Goal: Complete application form: Complete application form

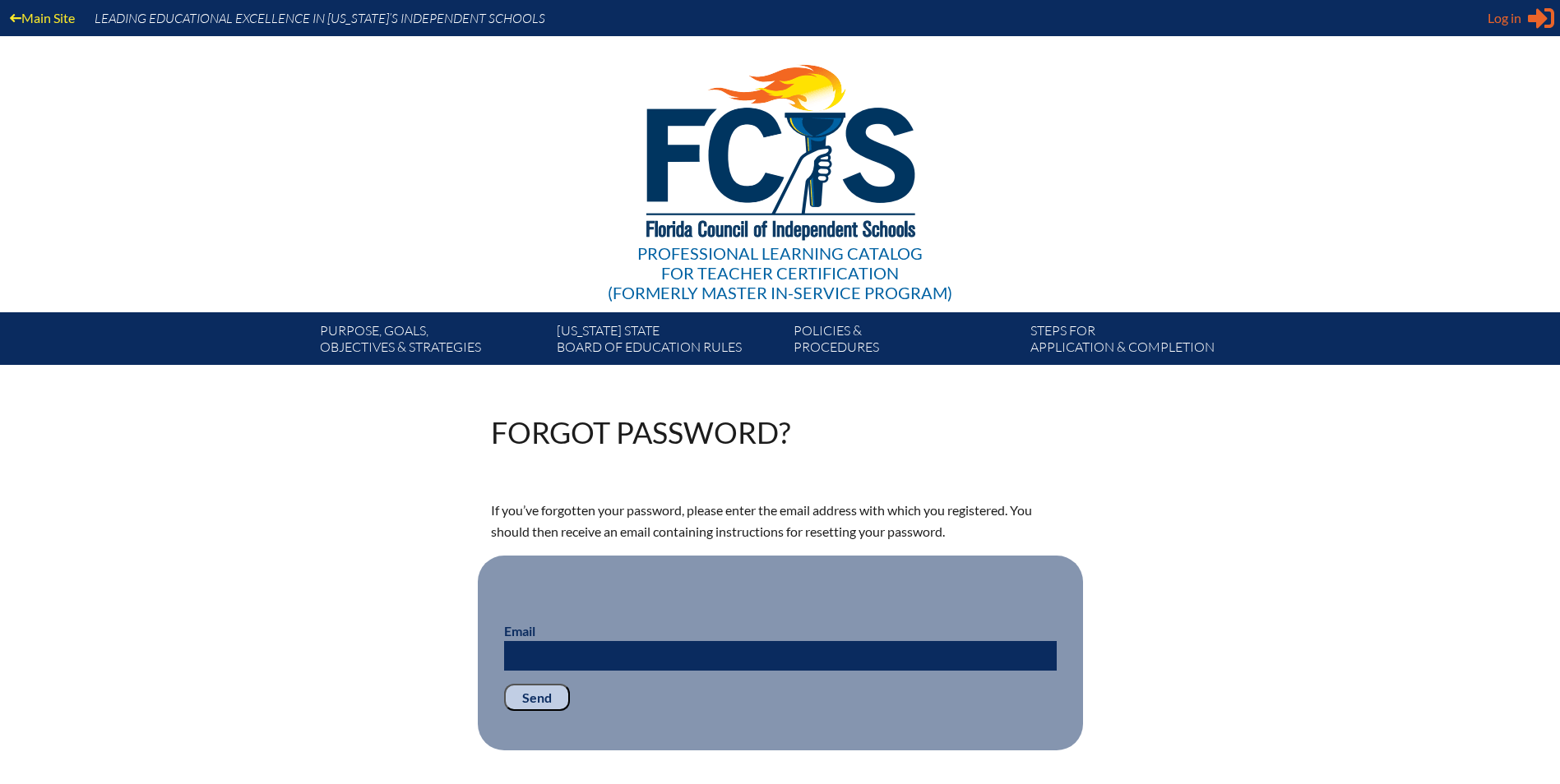
type input "[EMAIL_ADDRESS][DOMAIN_NAME]"
click at [1503, 20] on span "Log in" at bounding box center [1504, 18] width 33 height 20
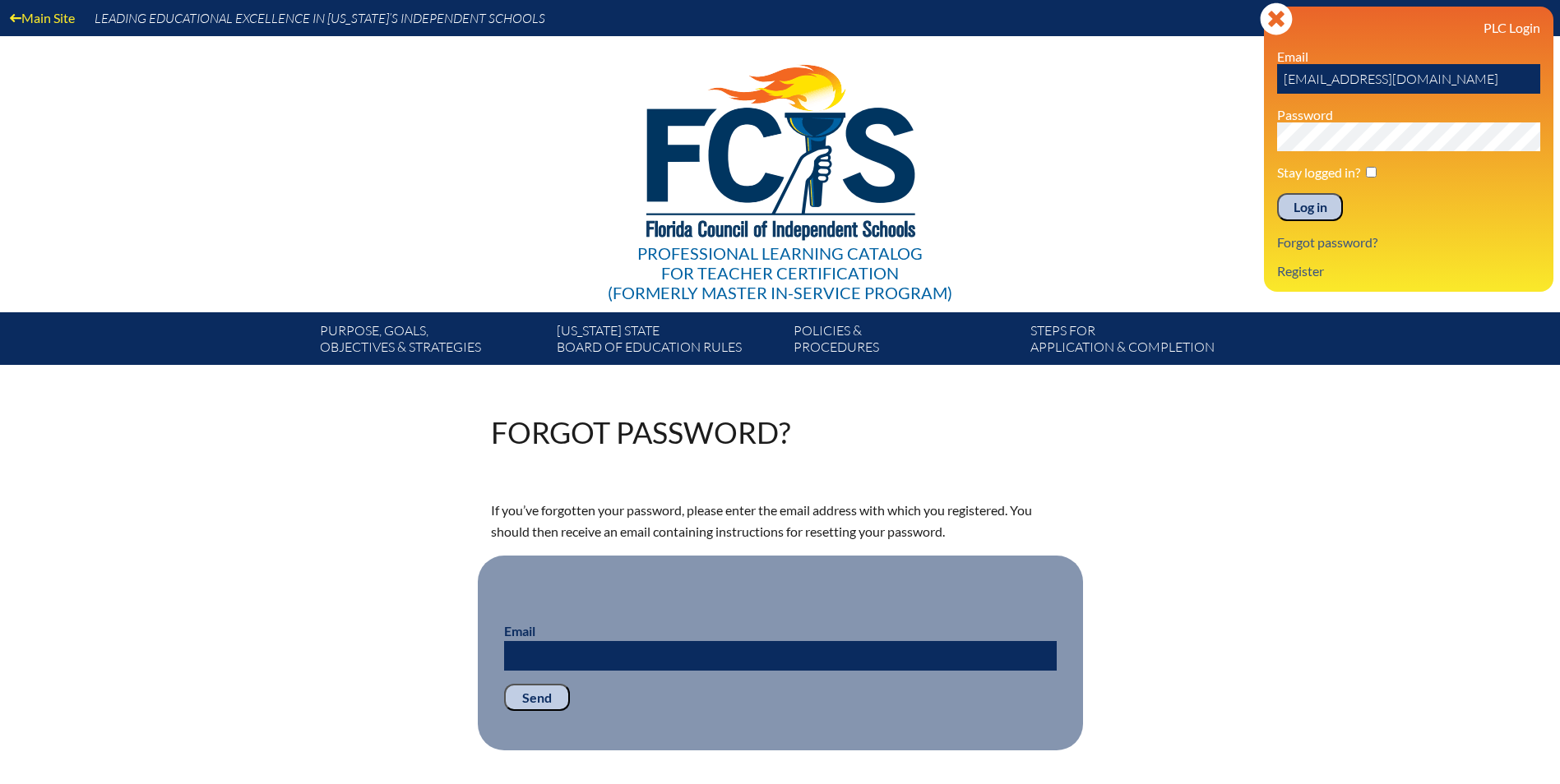
click at [1317, 199] on input "Log in" at bounding box center [1309, 207] width 66 height 28
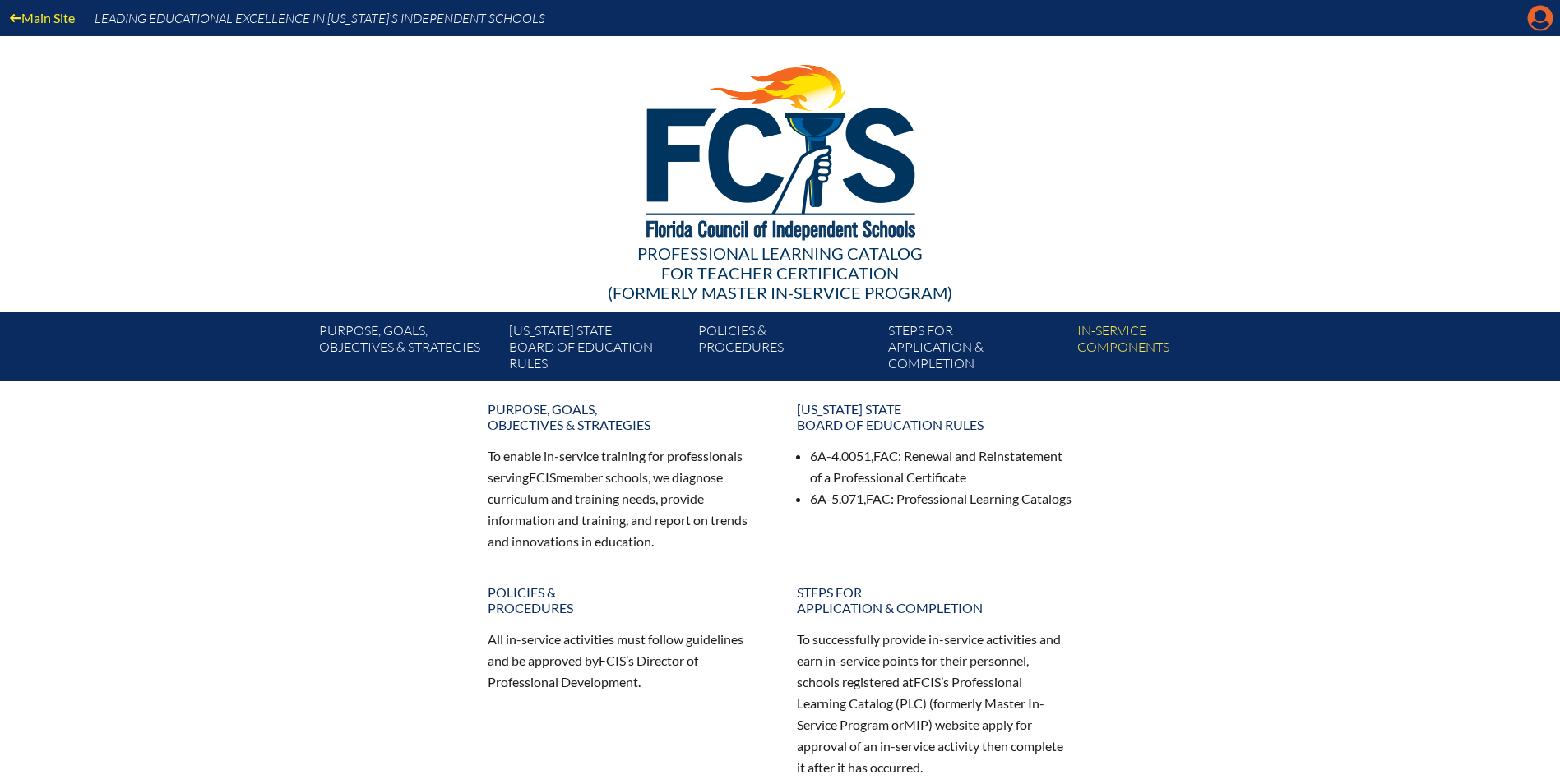
click at [1548, 19] on icon at bounding box center [1540, 18] width 25 height 25
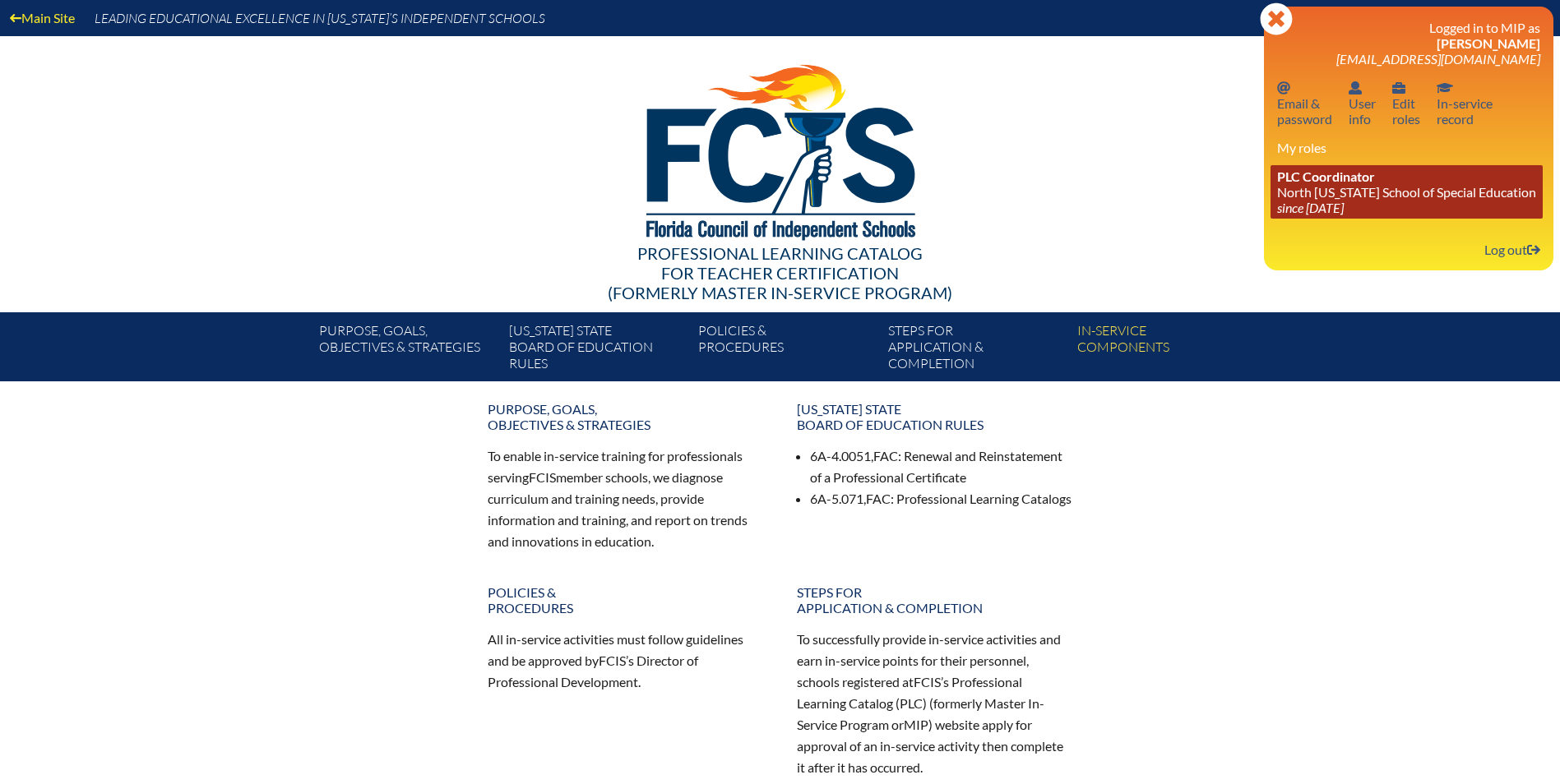
click at [1287, 175] on span "PLC Coordinator" at bounding box center [1326, 176] width 98 height 16
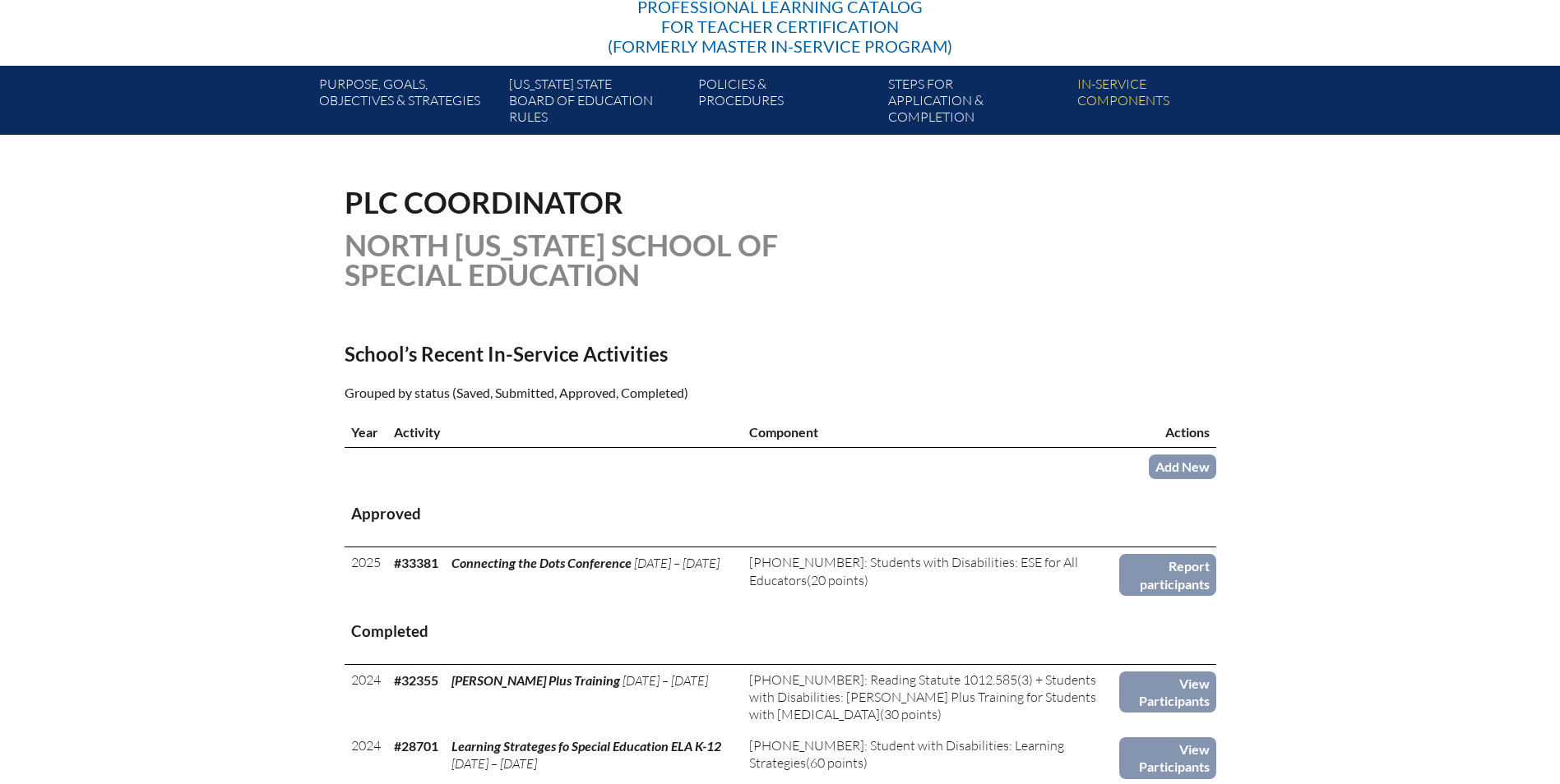
scroll to position [328, 0]
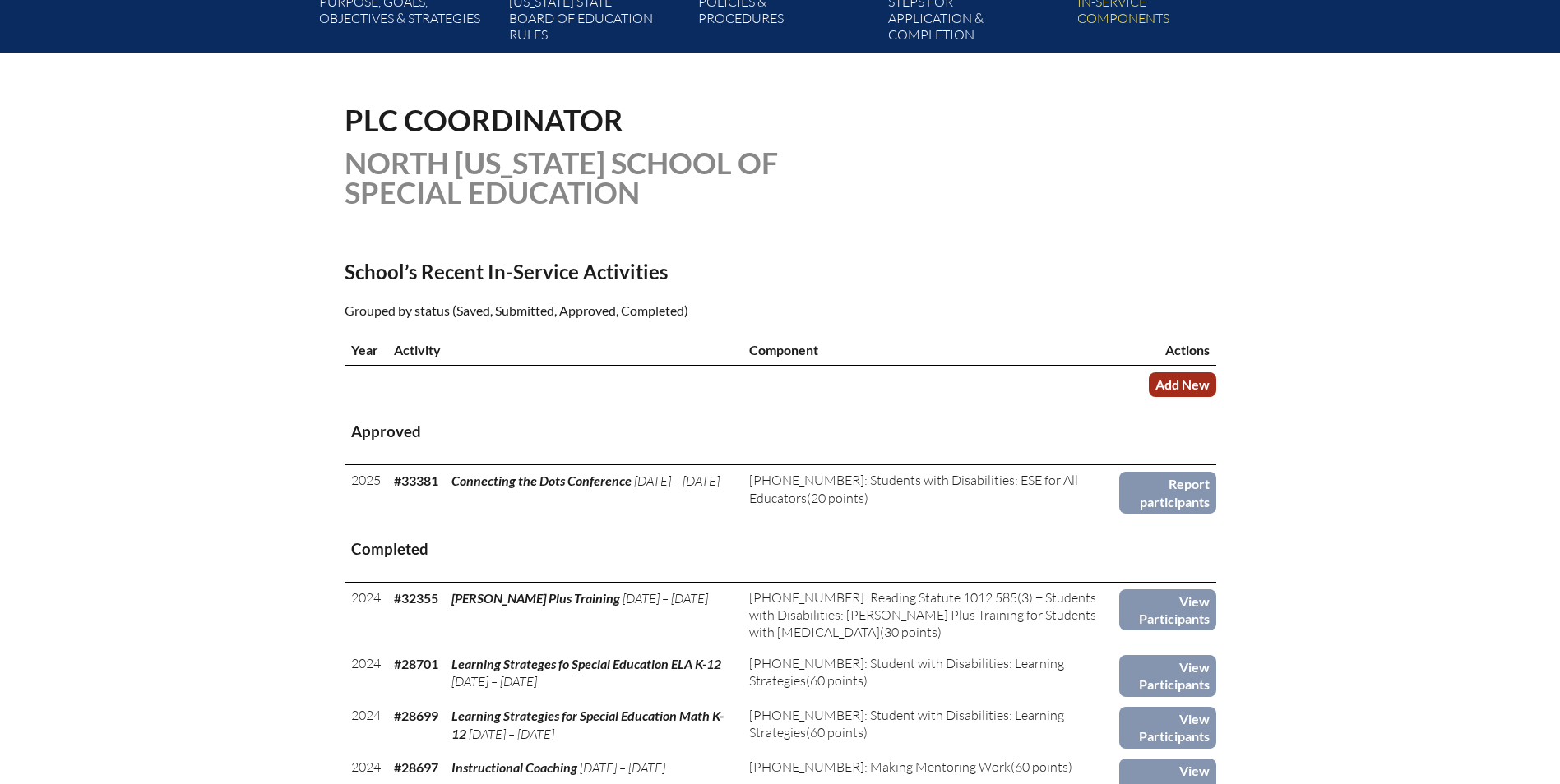
click at [1158, 375] on link "Add New" at bounding box center [1182, 384] width 67 height 24
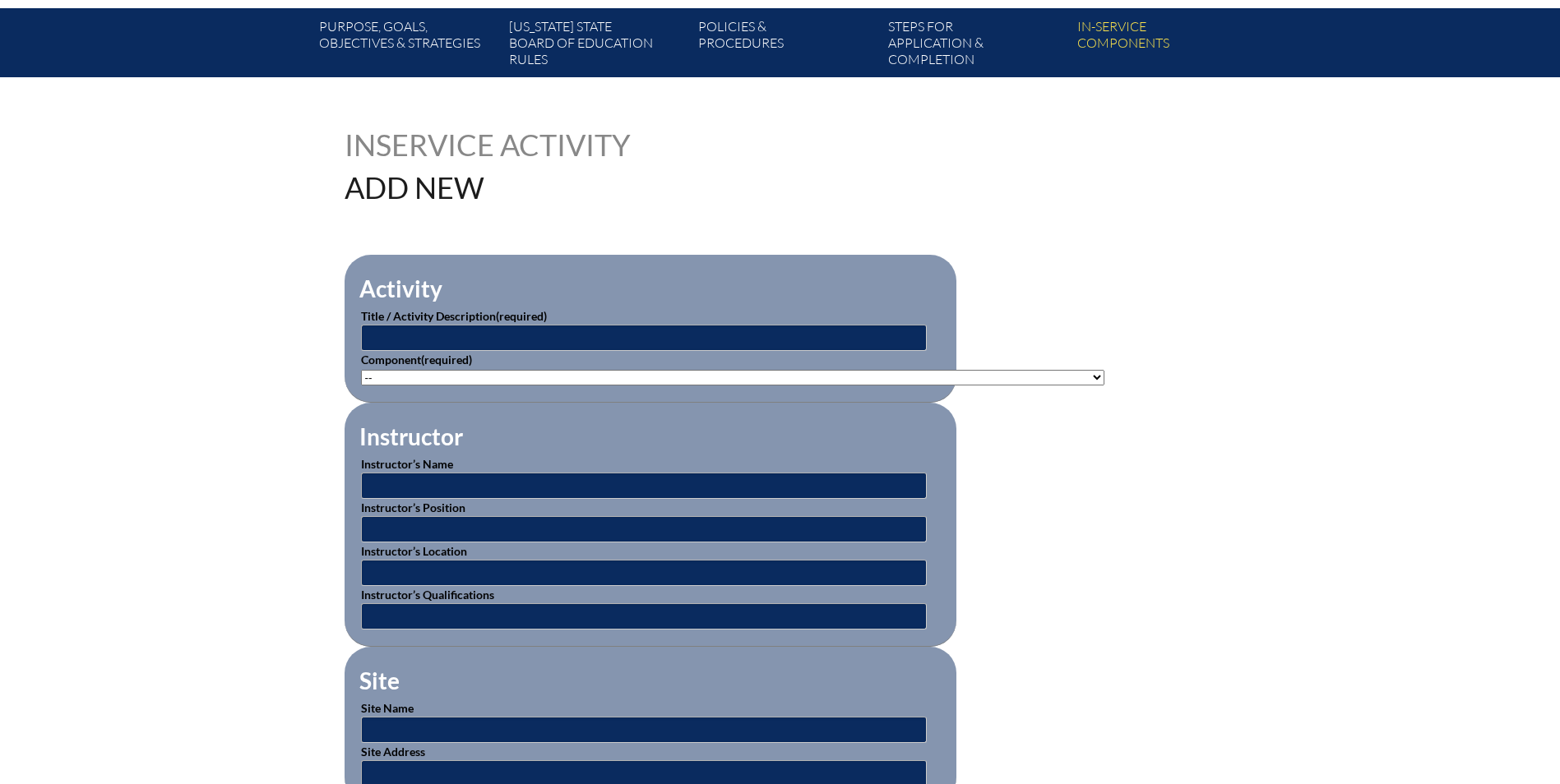
scroll to position [328, 0]
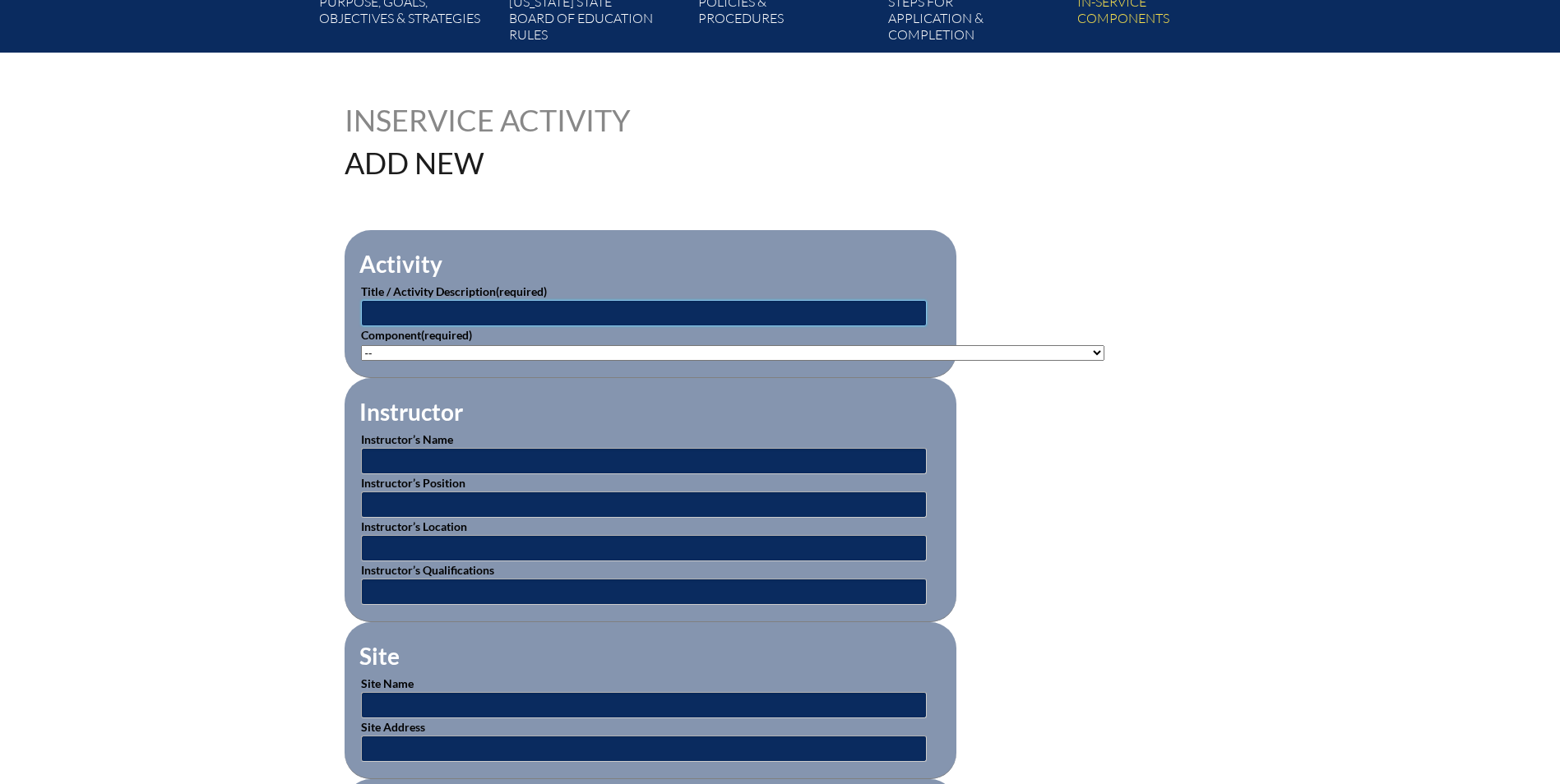
click at [534, 305] on input "text" at bounding box center [644, 313] width 566 height 26
type input "U"
click at [422, 306] on input "Effective use of AAC Devices in Classroom" at bounding box center [644, 313] width 566 height 26
type input "Effective Use of AAC Devices in Classroom"
click at [757, 345] on select"]"] "-- 1-000-001: Appropriate Art Activities 1-000-002: Concept and Art Process for…" at bounding box center [733, 353] width 743 height 16
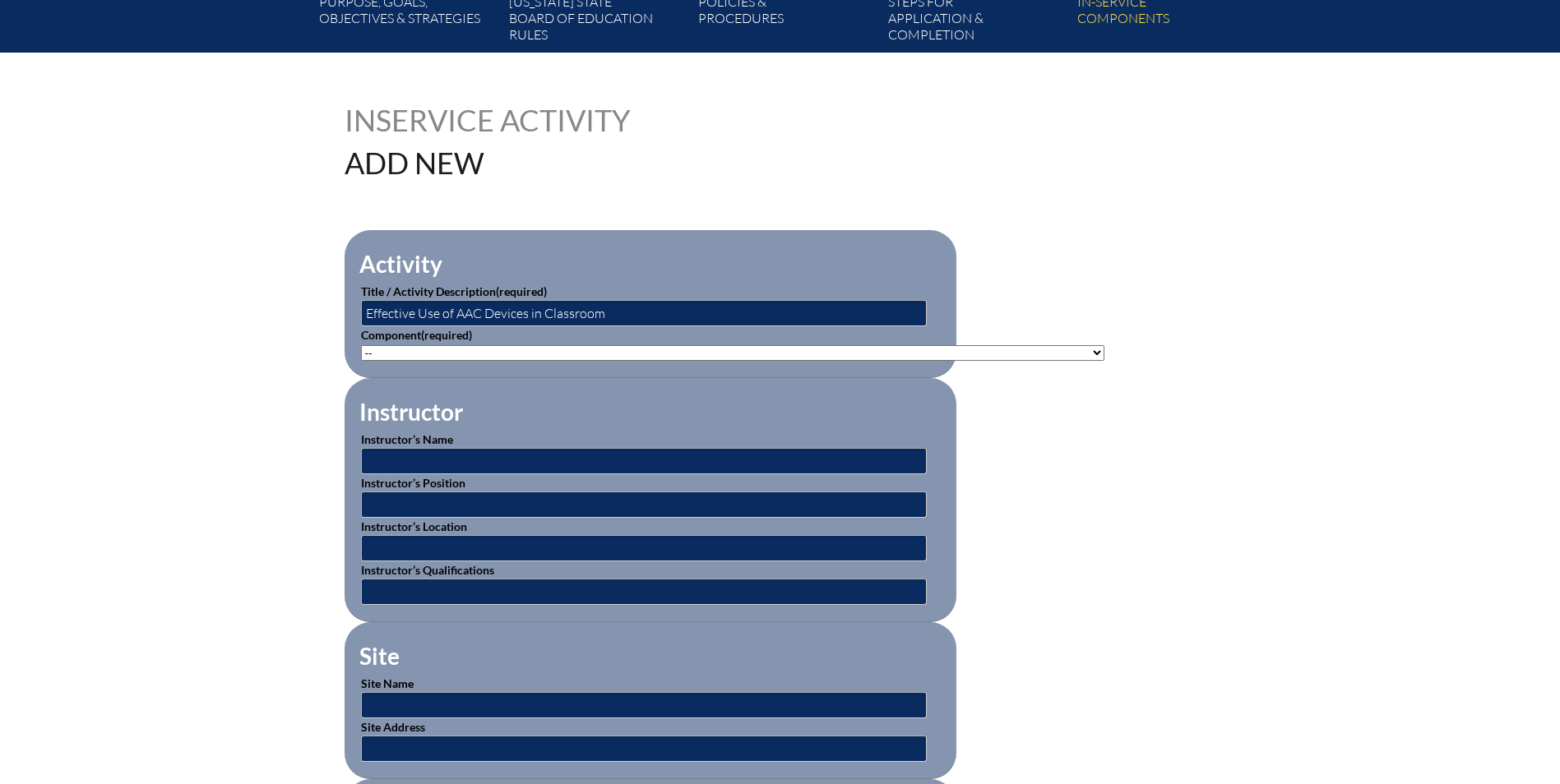
click at [1164, 152] on div "Inservice Activity Add New" at bounding box center [780, 141] width 872 height 73
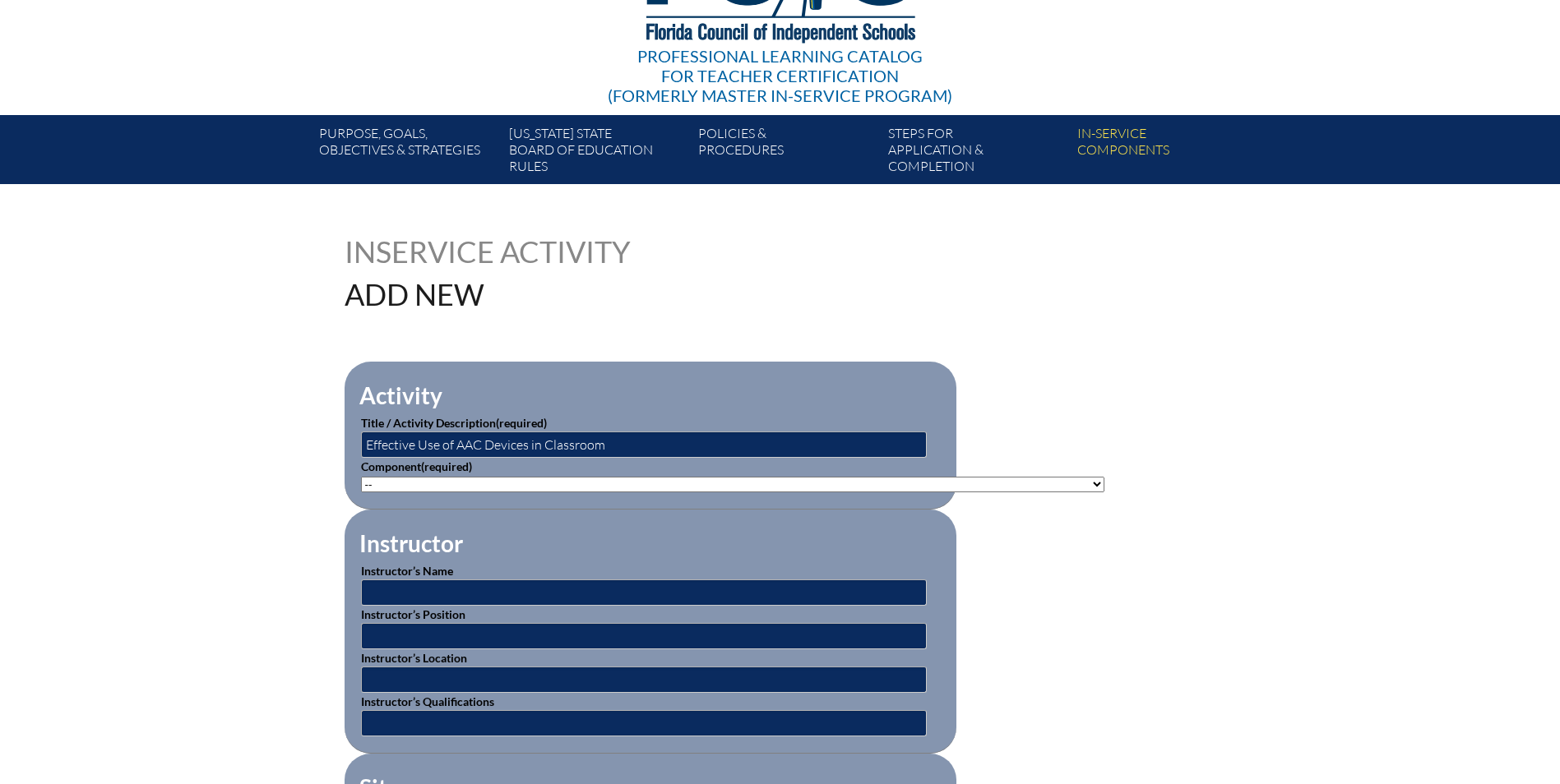
scroll to position [165, 0]
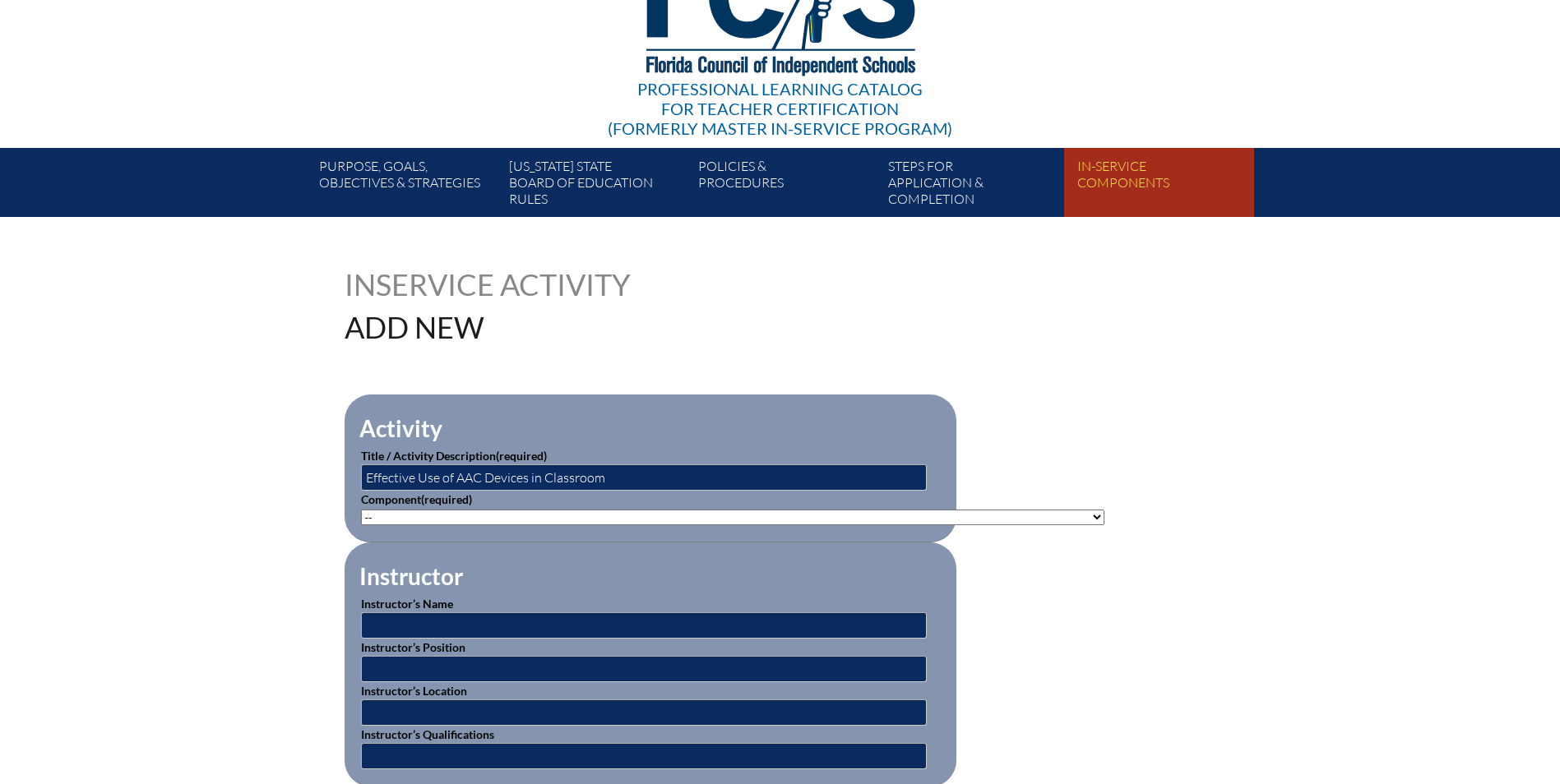
click at [1096, 177] on link "In-service components" at bounding box center [1166, 185] width 189 height 62
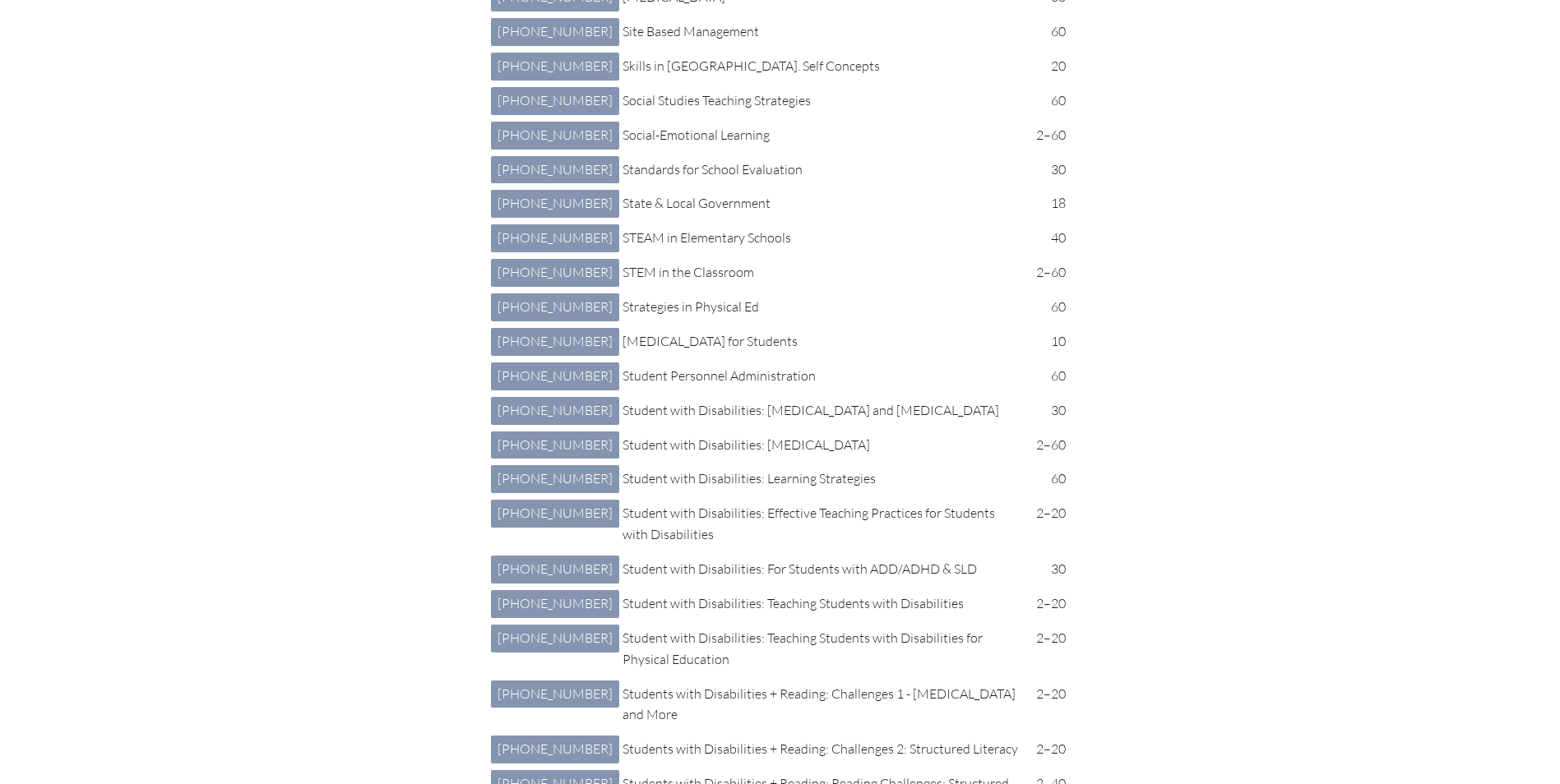
scroll to position [5753, 0]
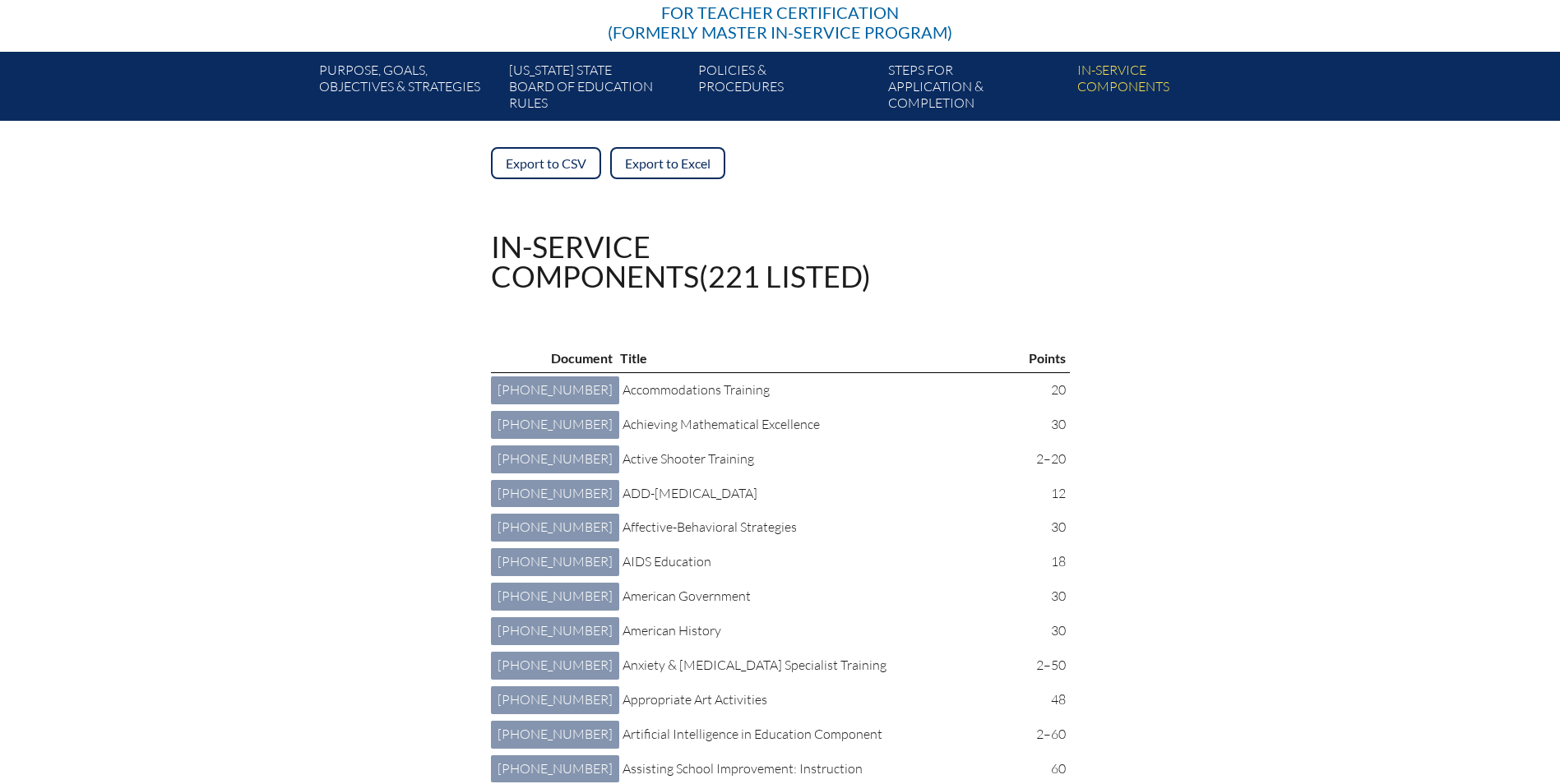
scroll to position [0, 0]
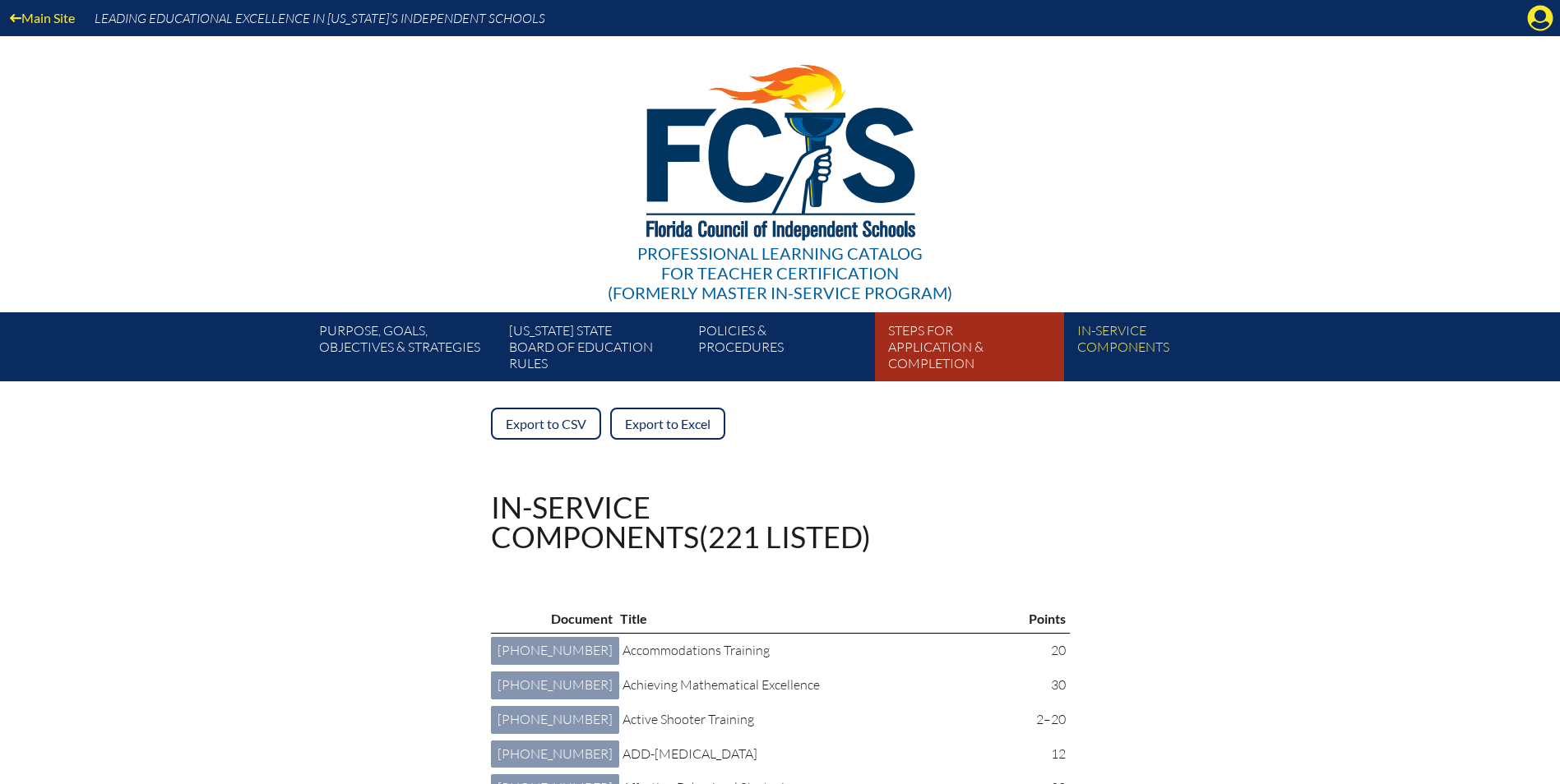
drag, startPoint x: 961, startPoint y: 345, endPoint x: 970, endPoint y: 339, distance: 10.8
click at [961, 345] on link "Steps for application & completion" at bounding box center [976, 350] width 189 height 62
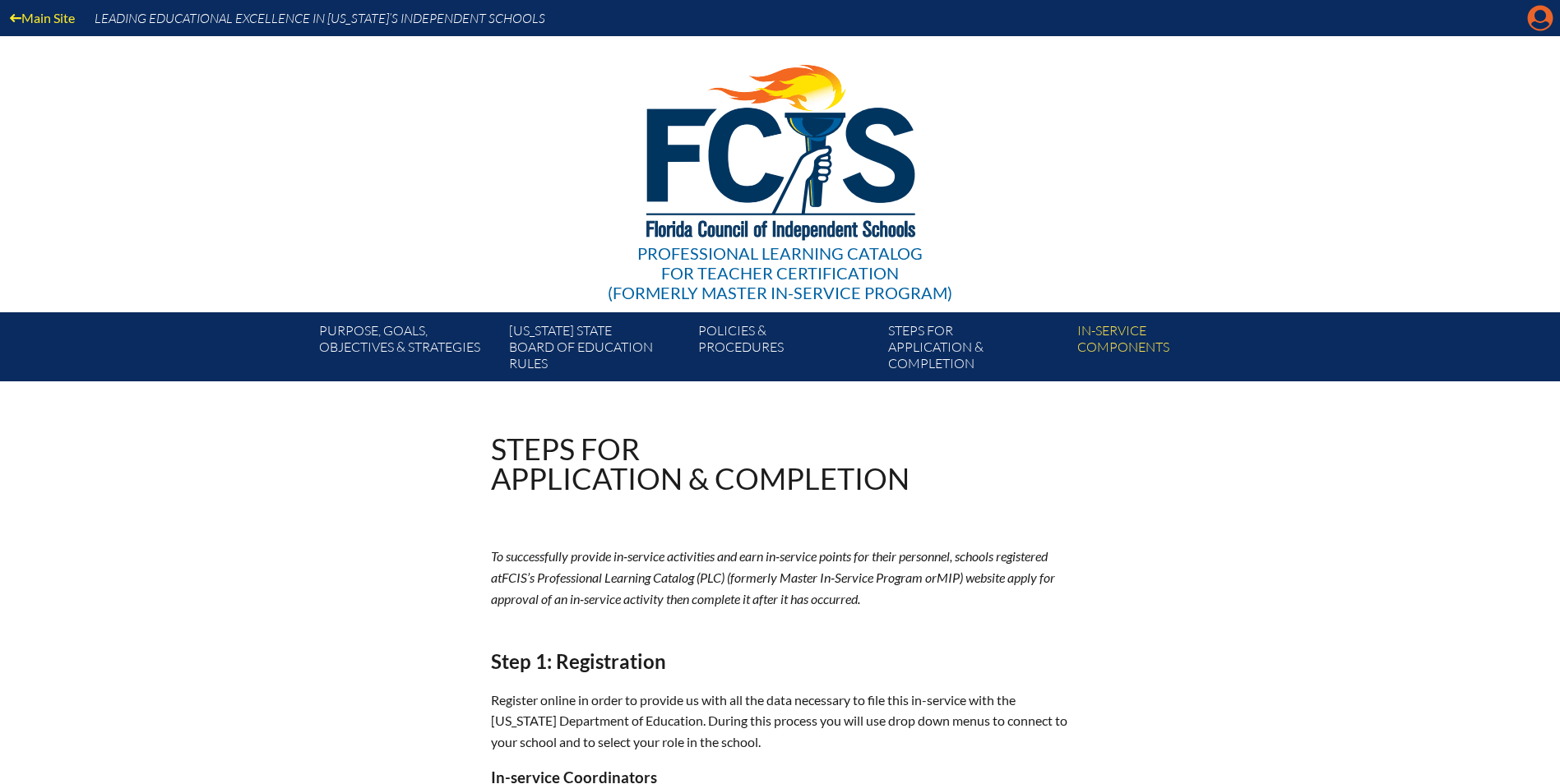
click at [1544, 25] on icon "Manage account" at bounding box center [1540, 18] width 26 height 26
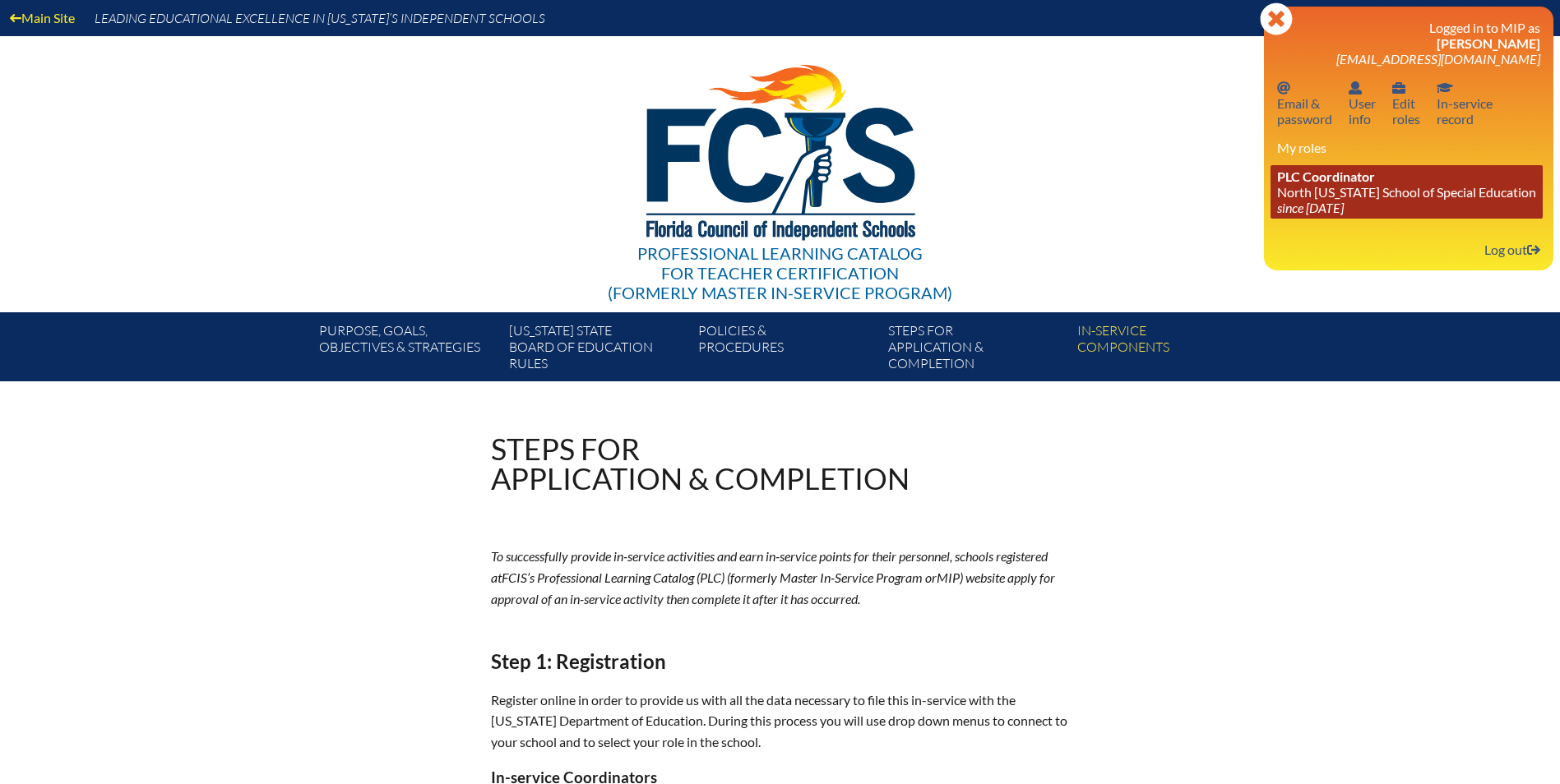
click at [1363, 192] on link "PLC Coordinator North Florida School of Special Education since 2021 Aug 1" at bounding box center [1407, 192] width 273 height 53
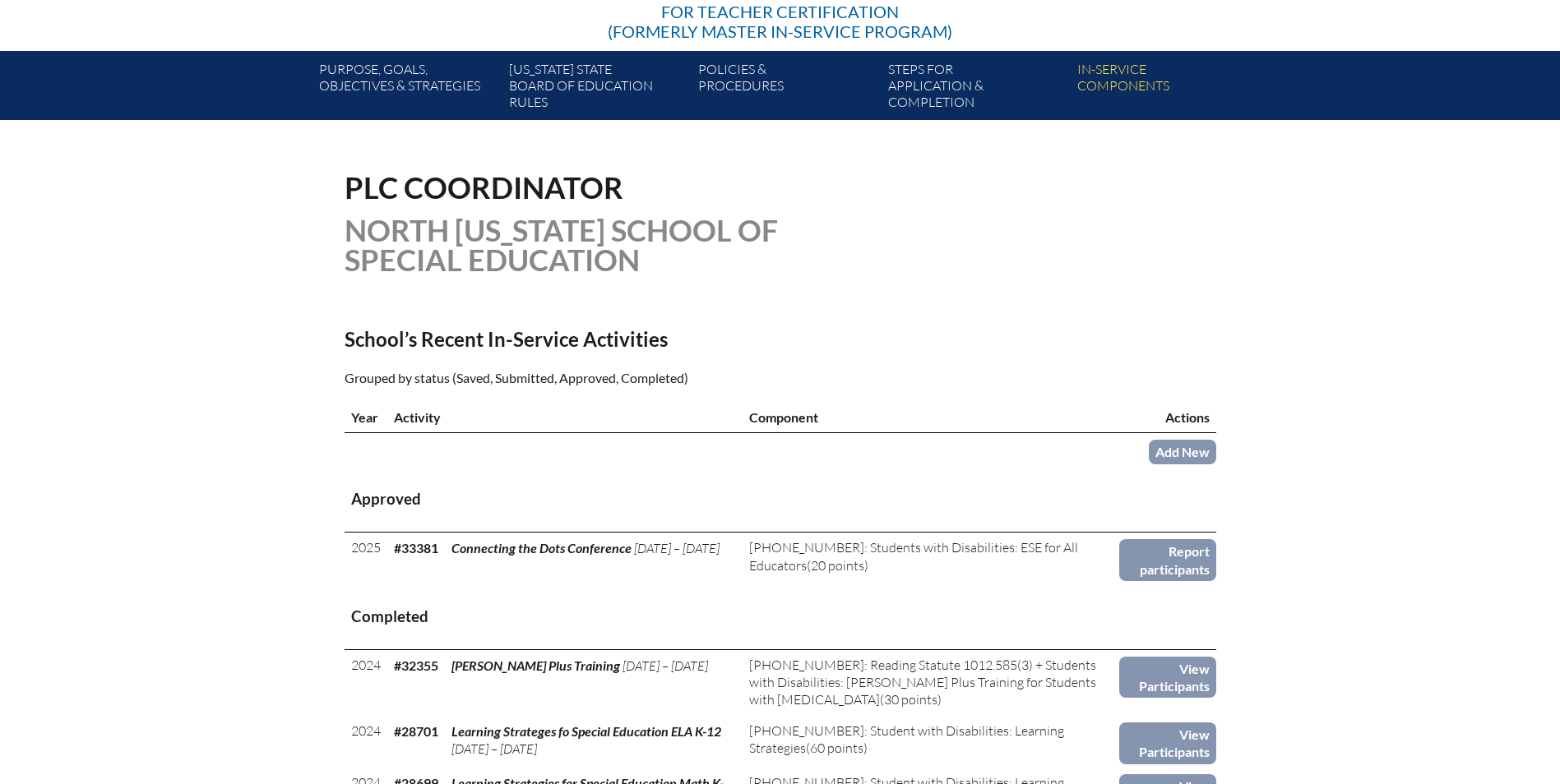
scroll to position [328, 0]
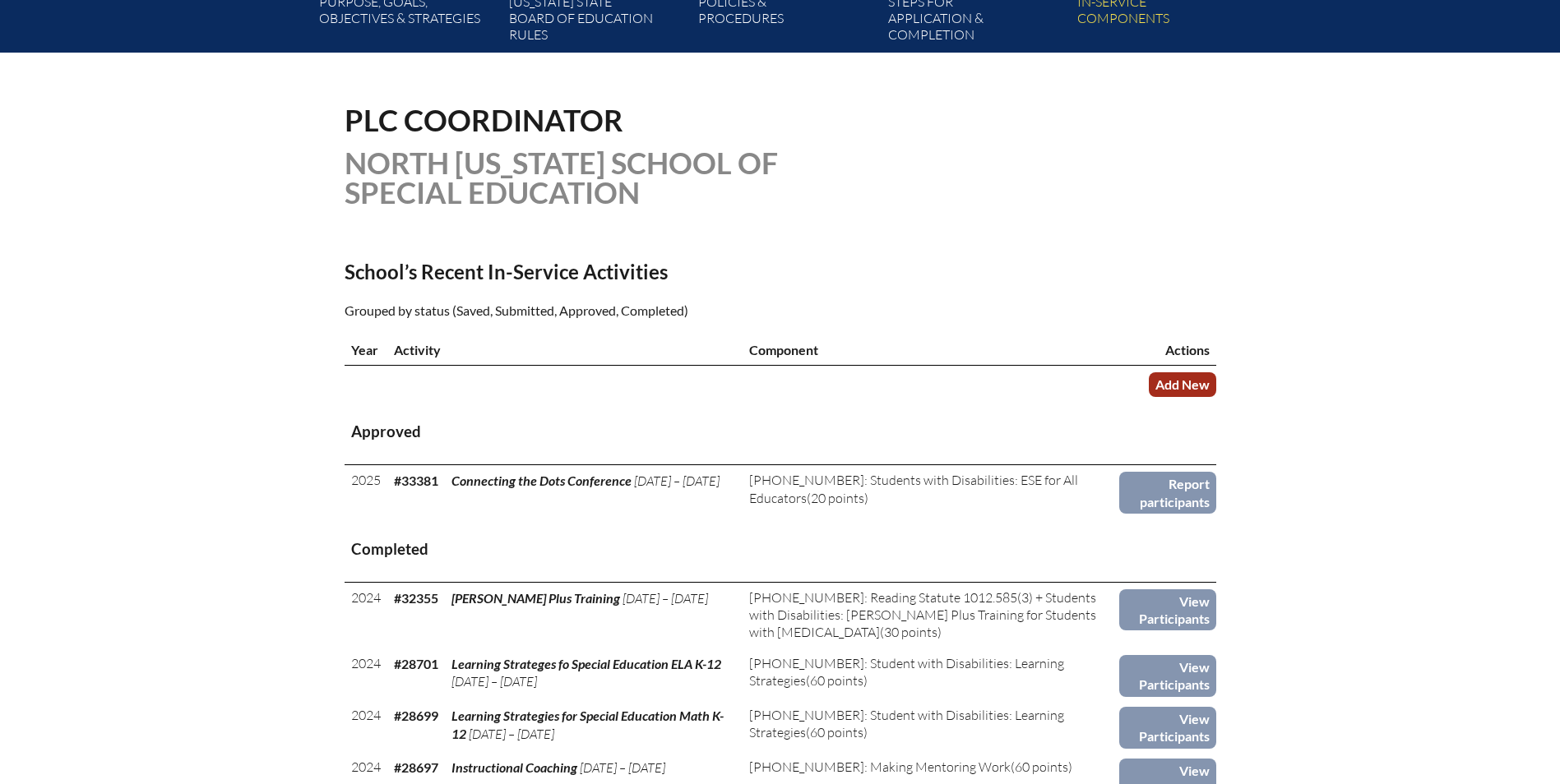
click at [1191, 380] on link "Add New" at bounding box center [1182, 384] width 67 height 24
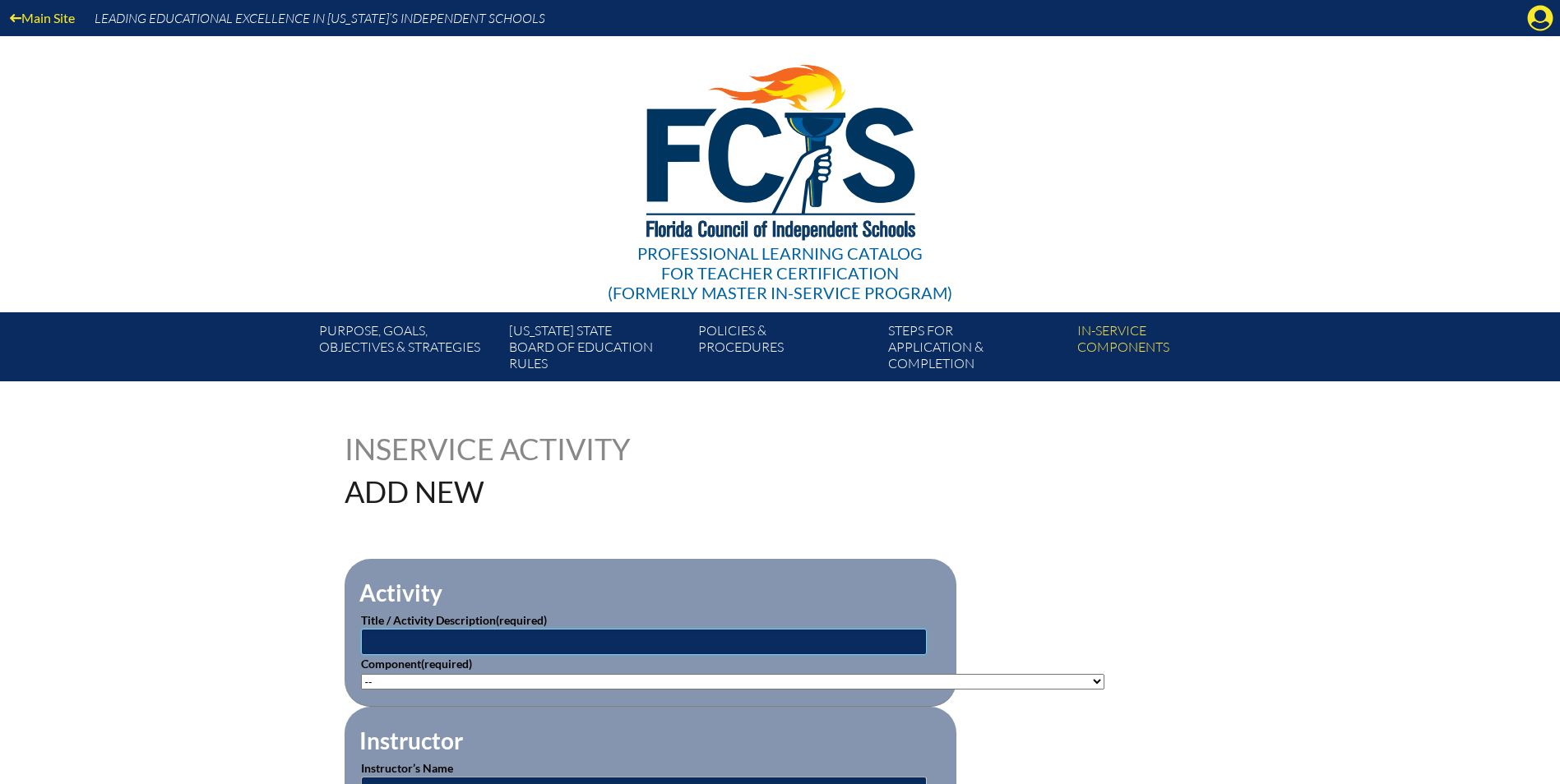
click at [582, 640] on input "text" at bounding box center [644, 642] width 566 height 26
drag, startPoint x: 639, startPoint y: 639, endPoint x: 0, endPoint y: 625, distance: 639.2
type input "Intro to AAC Devices"
click at [720, 675] on select"]"] "-- 1-000-001: Appropriate Art Activities 1-000-002: Concept and Art Process for…" at bounding box center [733, 682] width 743 height 16
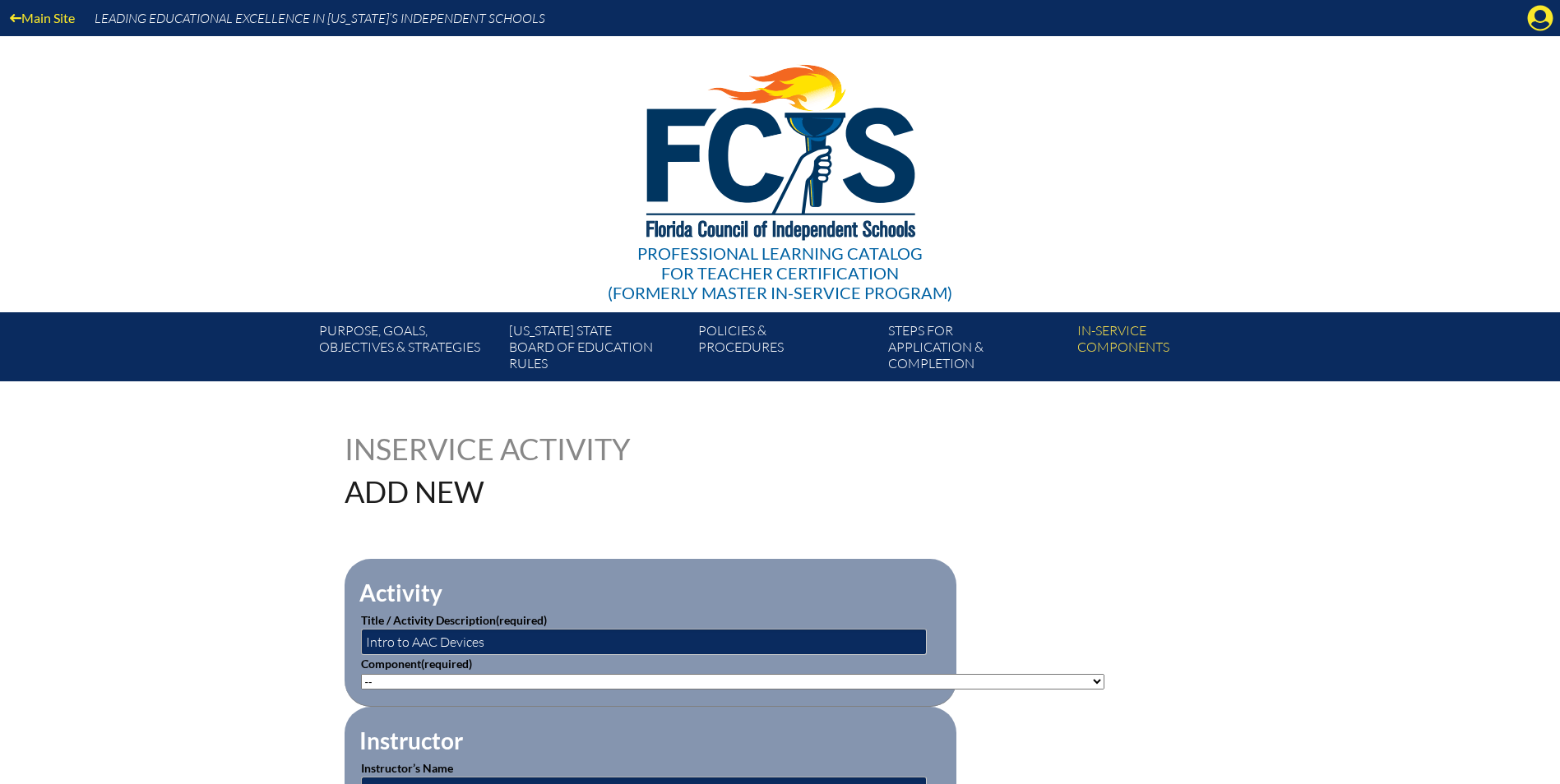
select select"]"] "20423"
click at [361, 674] on select"]"] "-- 1-000-001: Appropriate Art Activities 1-000-002: Concept and Art Process for…" at bounding box center [733, 682] width 743 height 16
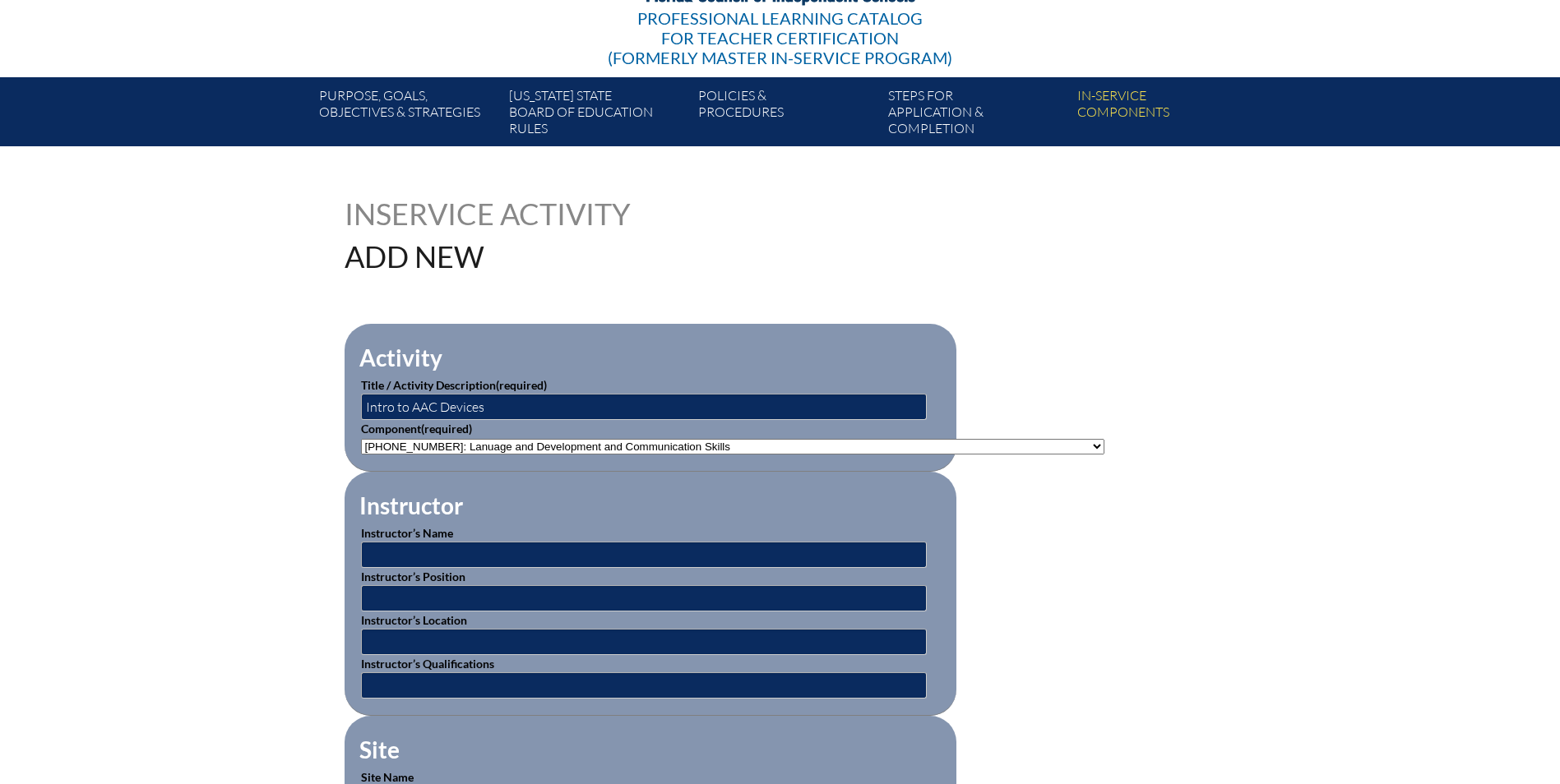
scroll to position [328, 0]
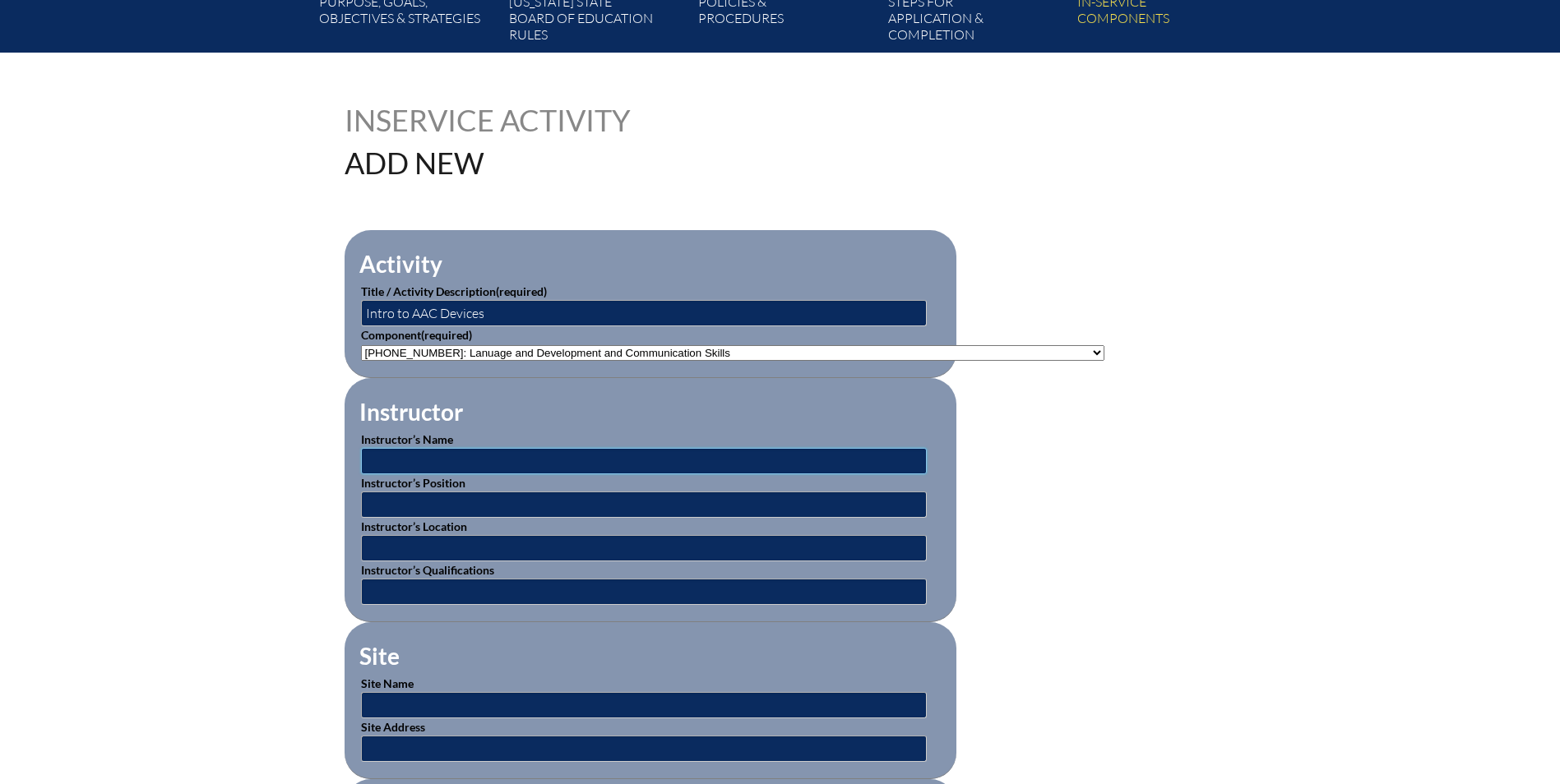
click at [681, 454] on input "text" at bounding box center [644, 461] width 566 height 26
click at [410, 449] on input "text" at bounding box center [644, 461] width 566 height 26
type input "[PERSON_NAME]"
click at [581, 494] on input "text" at bounding box center [644, 505] width 566 height 26
type input "CCC-SLP"
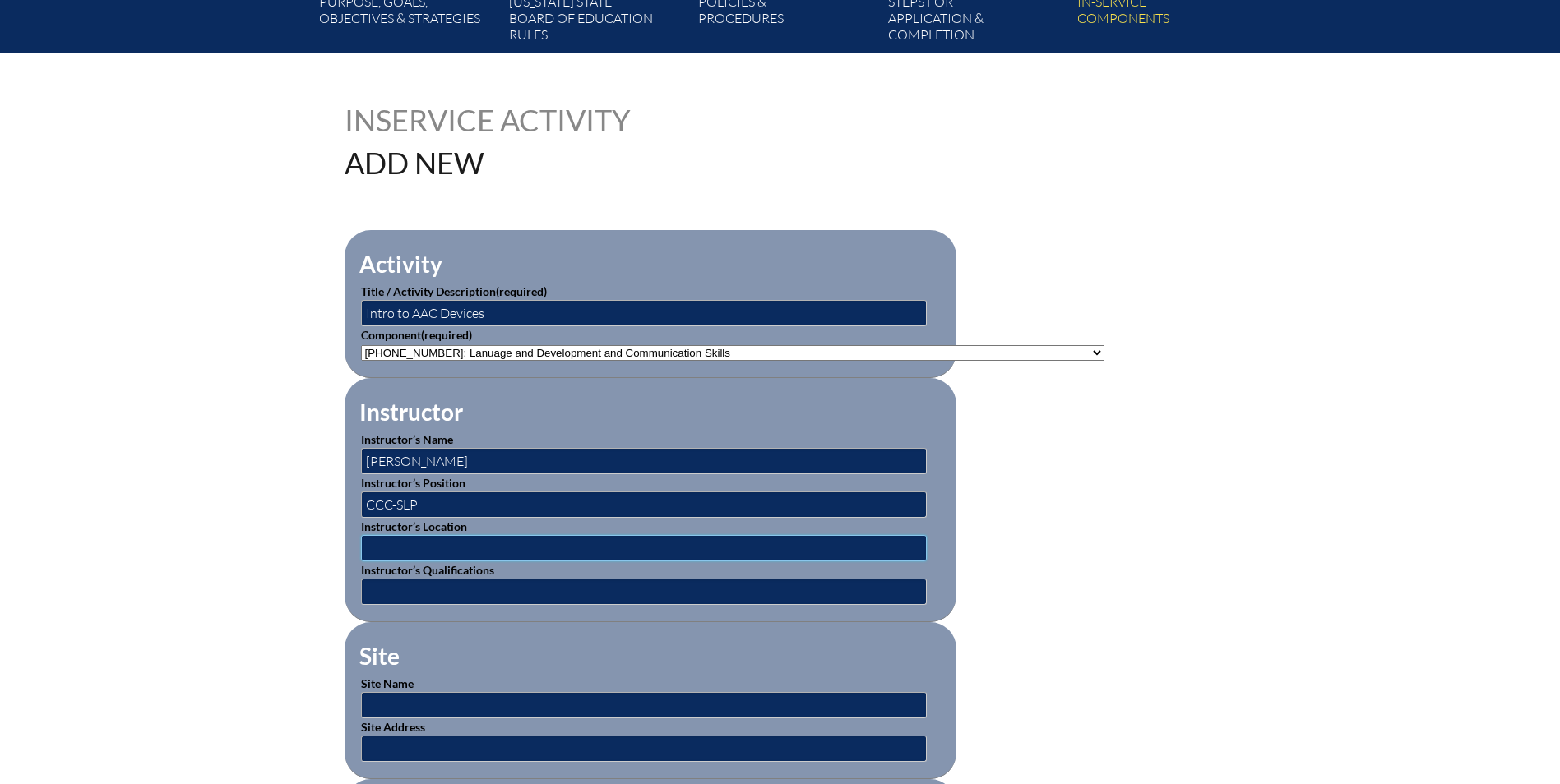
click at [446, 539] on input "text" at bounding box center [644, 548] width 566 height 26
paste input "[STREET_ADDRESS][PERSON_NAME]"
type input "[STREET_ADDRESS][PERSON_NAME]"
click at [459, 583] on input "text" at bounding box center [644, 592] width 566 height 26
click at [467, 579] on input "text" at bounding box center [644, 592] width 566 height 26
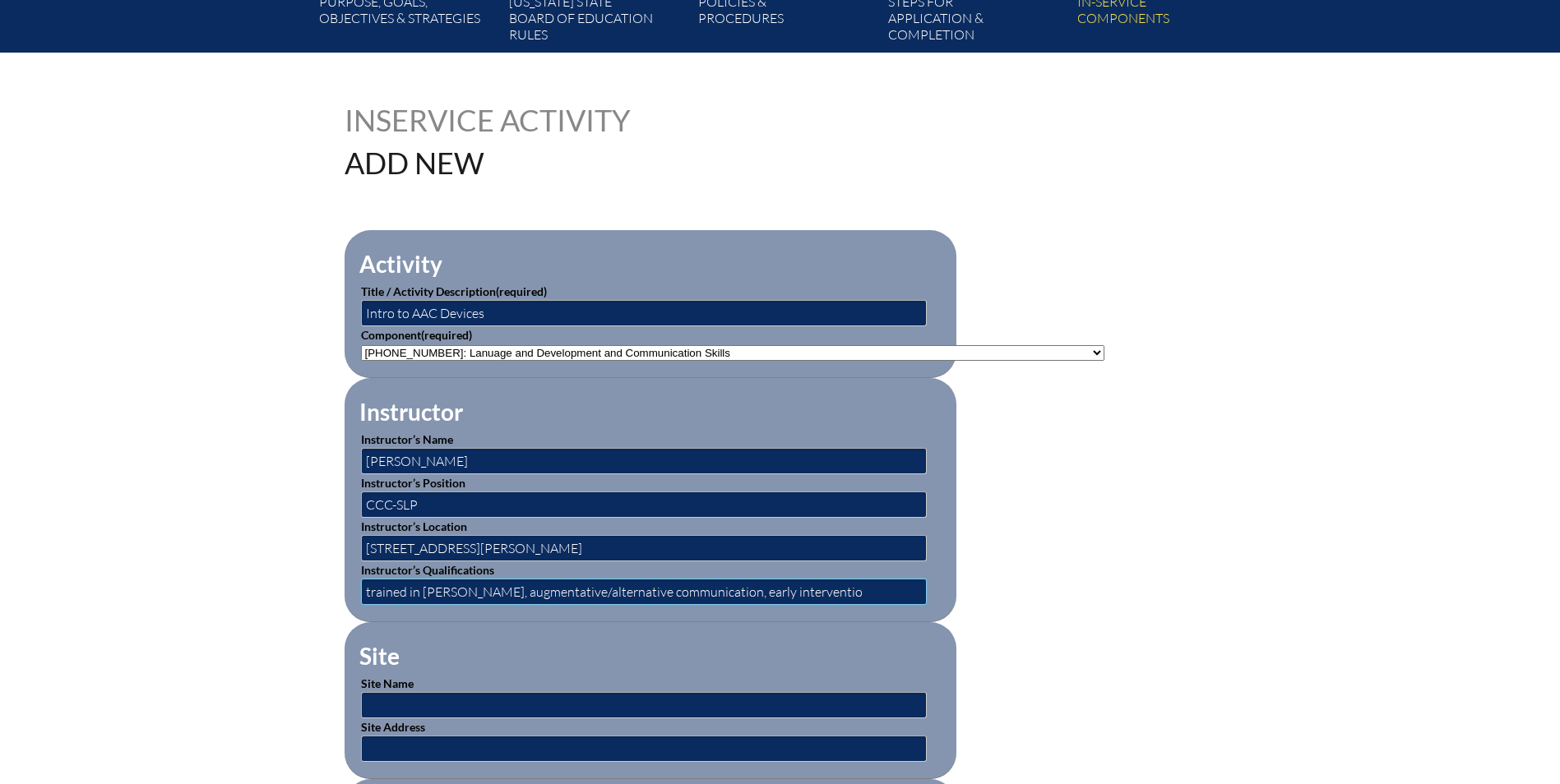
type input "trained in Orton-Gillingham, augmentative/alternative communication, early inte…"
drag, startPoint x: 874, startPoint y: 587, endPoint x: 358, endPoint y: 588, distance: 516.0
click at [433, 591] on input "text" at bounding box center [644, 592] width 566 height 26
click at [422, 587] on input "CCC-SLP, trained in [GEOGRAPHIC_DATA], AAC devices" at bounding box center [644, 592] width 566 height 26
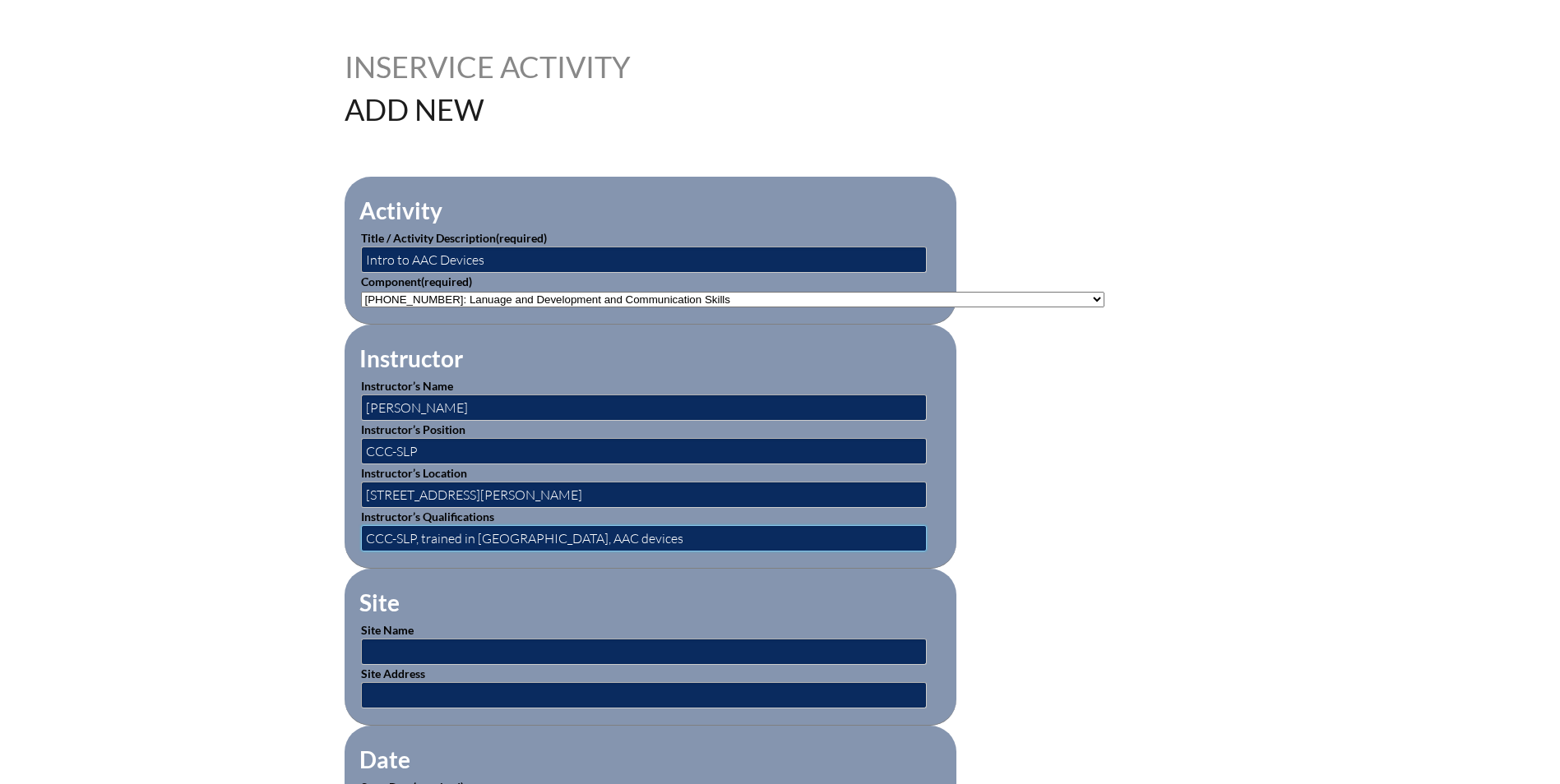
scroll to position [493, 0]
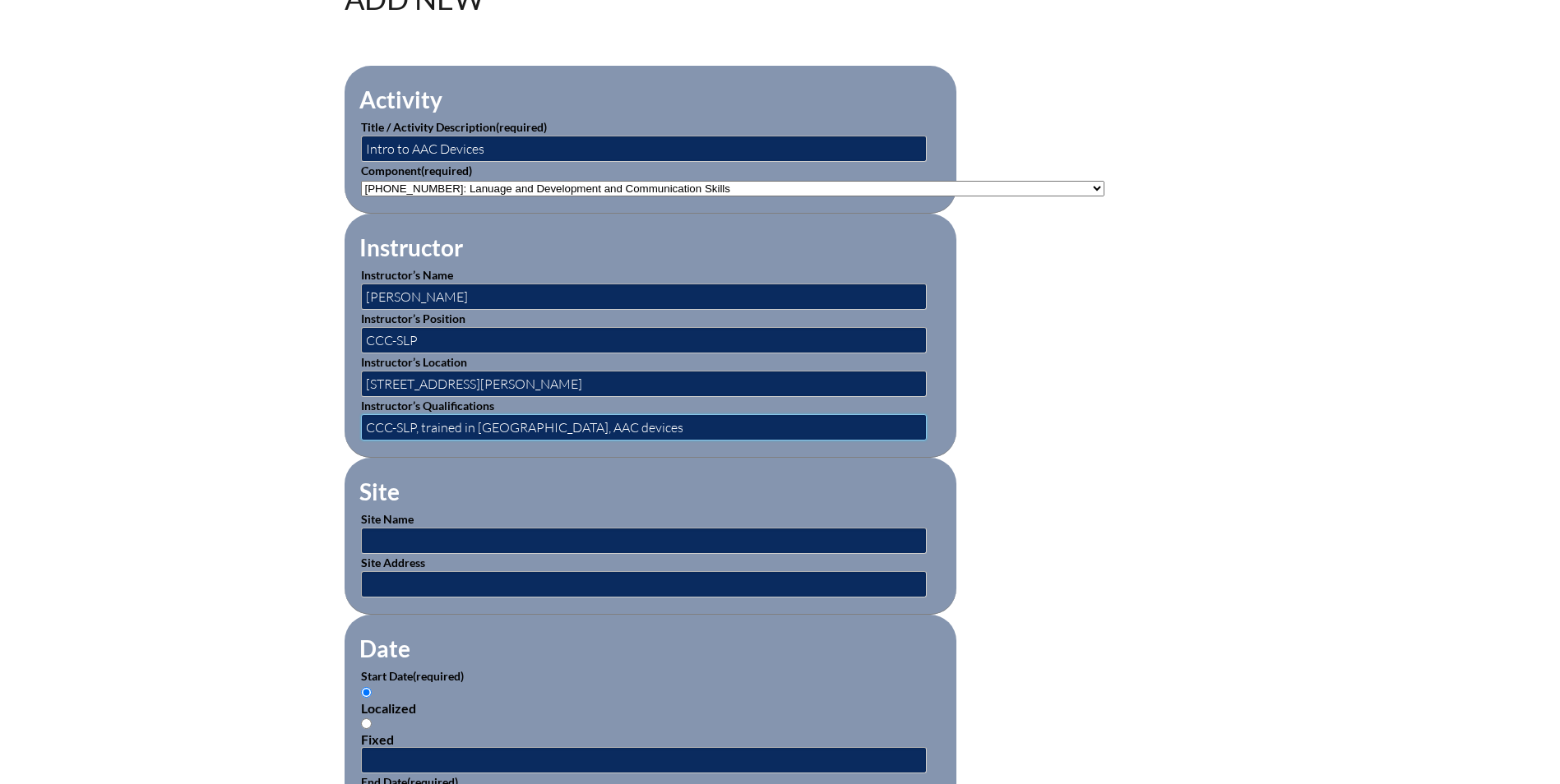
type input "CCC-SLP, trained in [GEOGRAPHIC_DATA], AAC devices"
click at [528, 536] on input "text" at bounding box center [644, 540] width 566 height 26
type input "North [US_STATE] School of Special Education"
click at [520, 571] on input "text" at bounding box center [644, 584] width 566 height 26
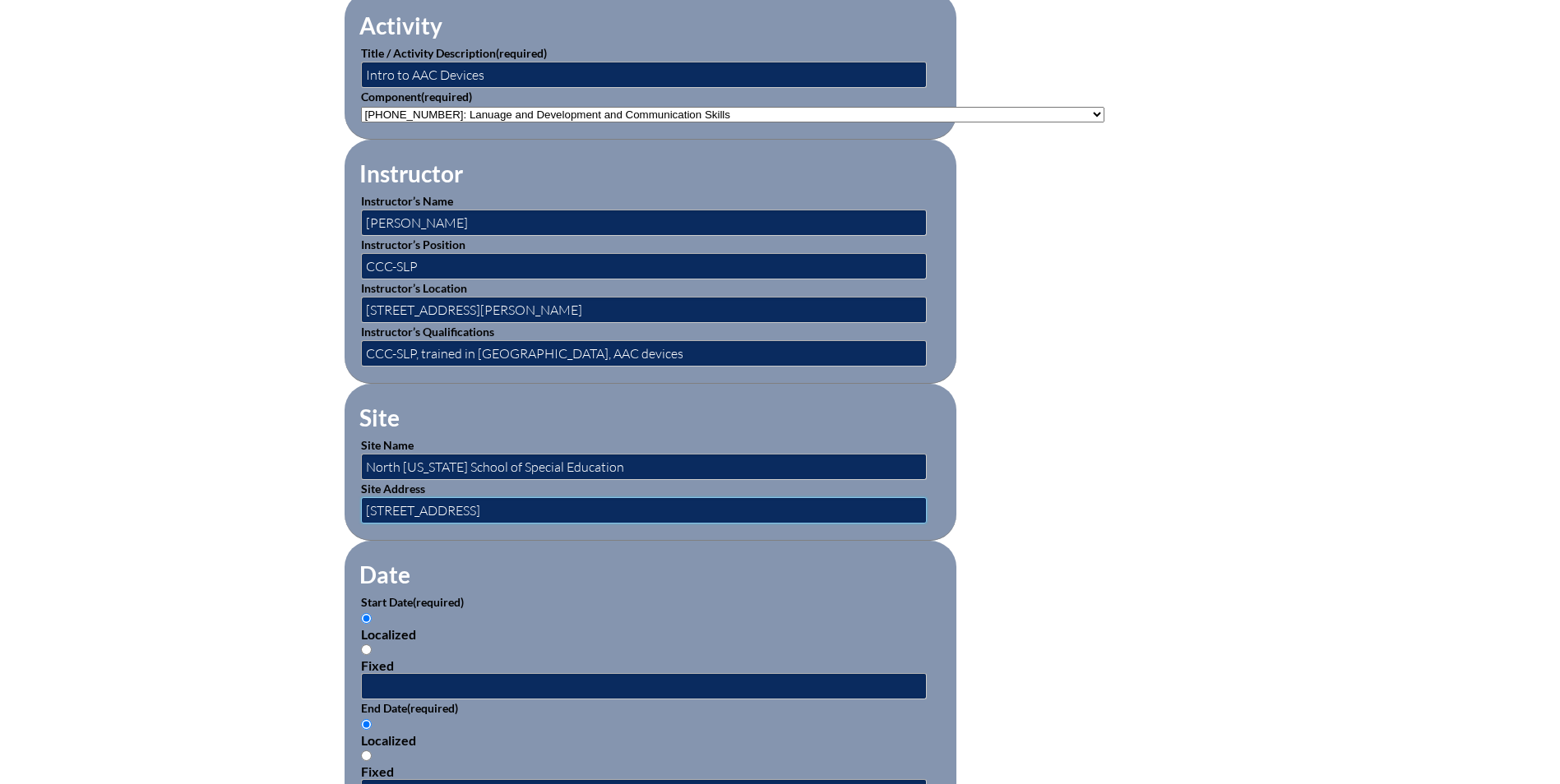
scroll to position [739, 0]
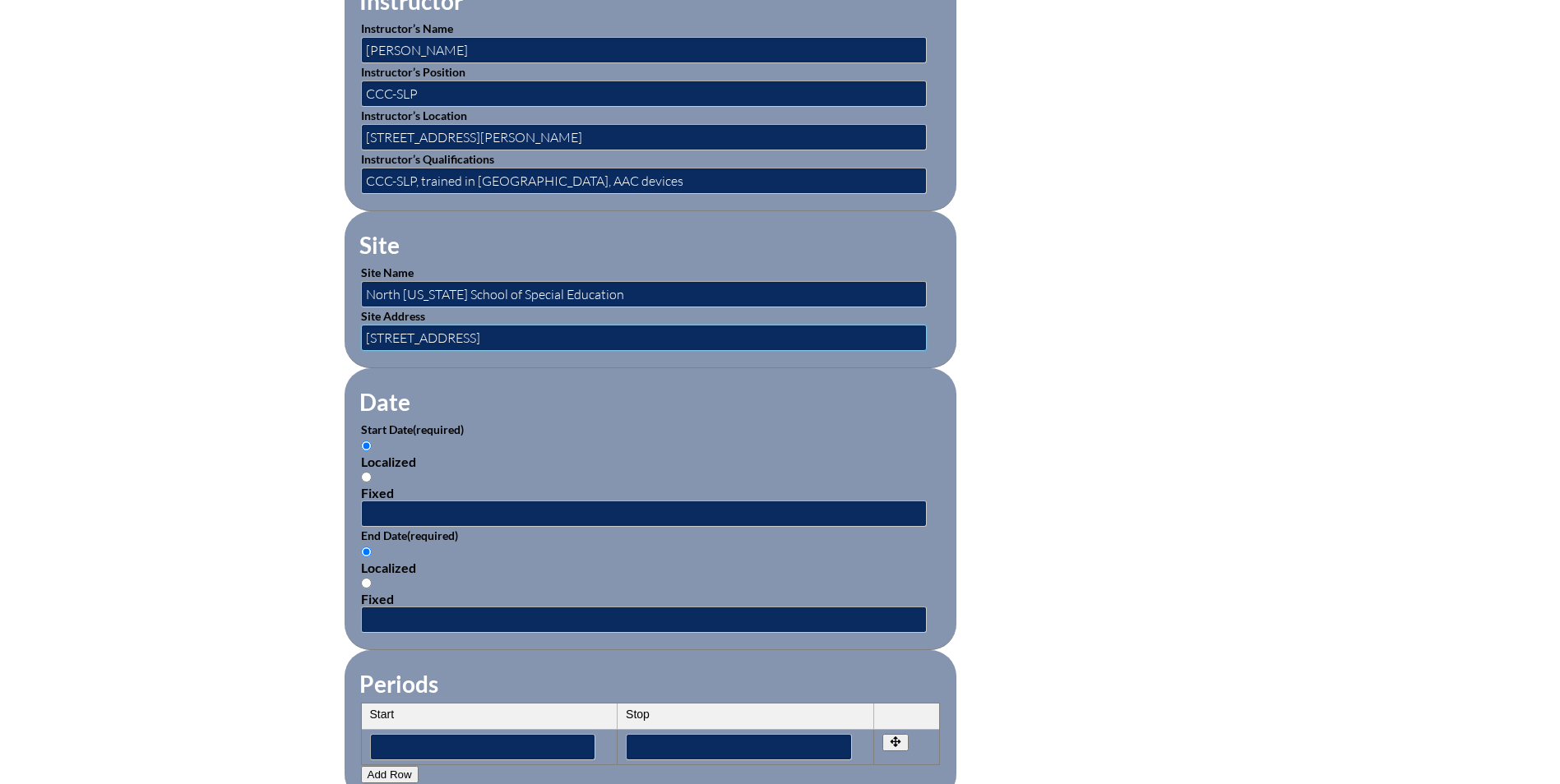
type input "[STREET_ADDRESS]"
click at [437, 509] on input "text" at bounding box center [644, 513] width 566 height 26
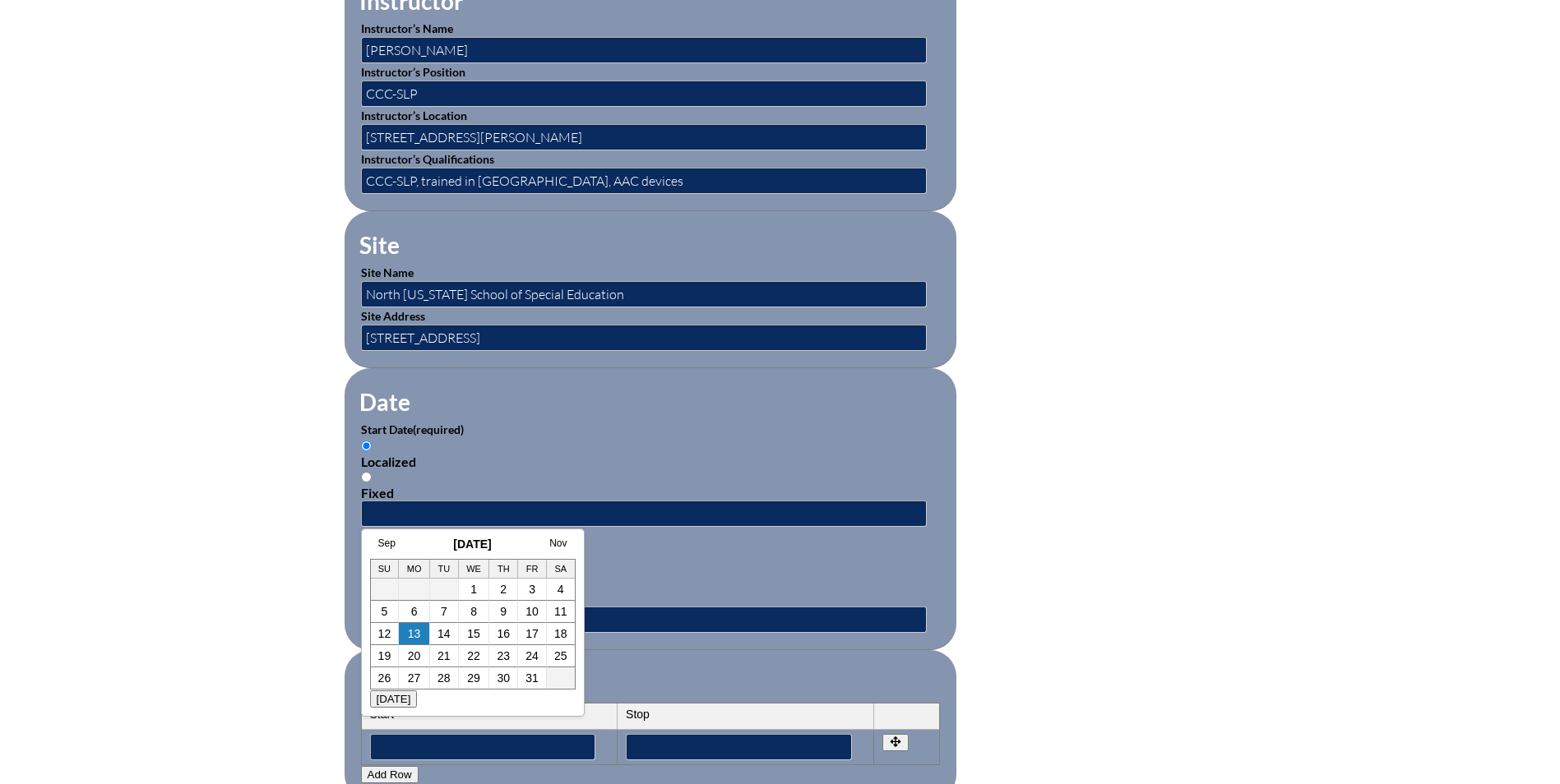
click at [415, 632] on link "13" at bounding box center [414, 633] width 13 height 13
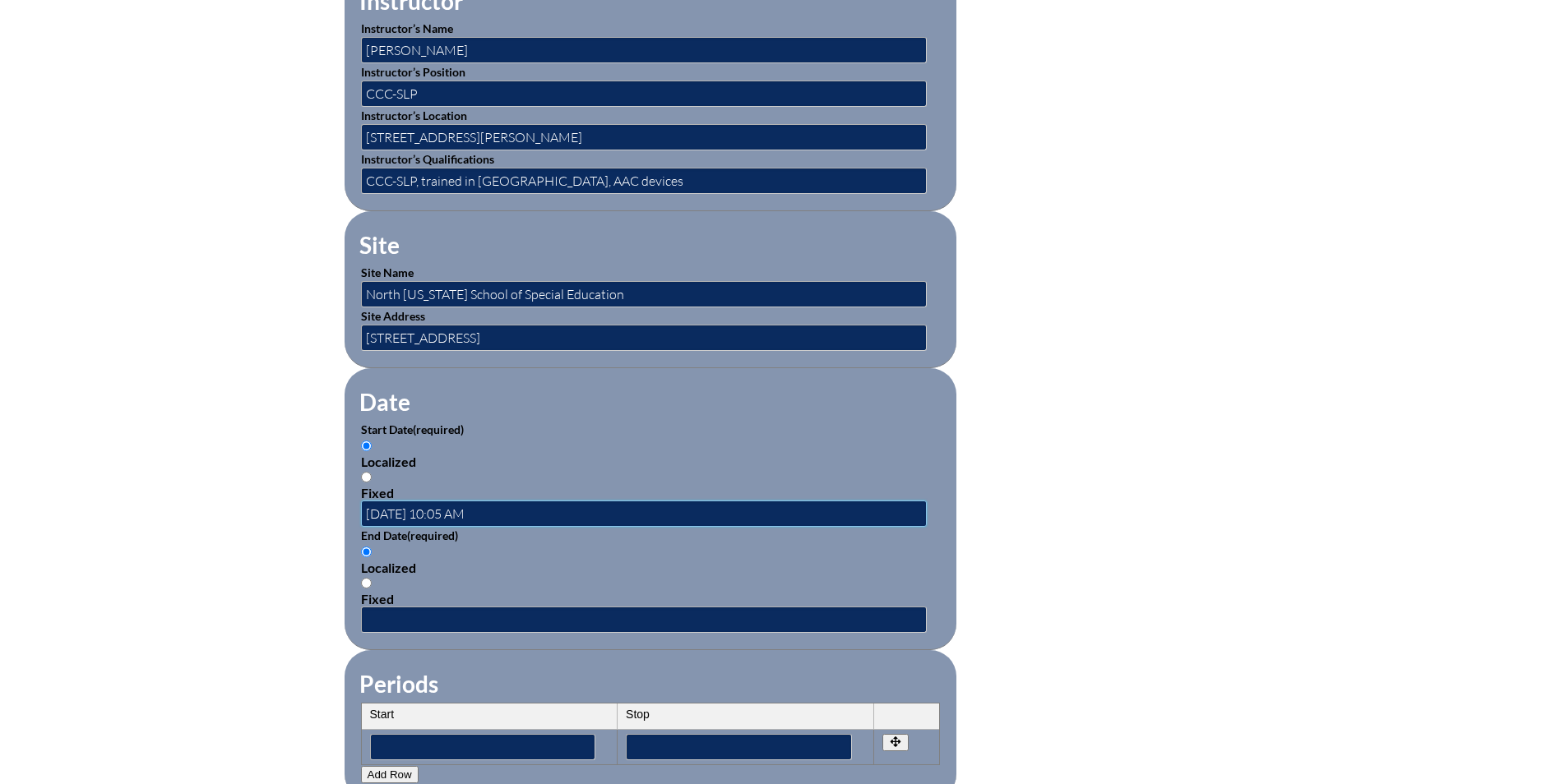
click at [470, 505] on input "2025-10-13 10:05 AM" at bounding box center [644, 513] width 566 height 26
type input "2025-10-13 10:30 AM"
click at [417, 609] on input "text" at bounding box center [644, 619] width 566 height 26
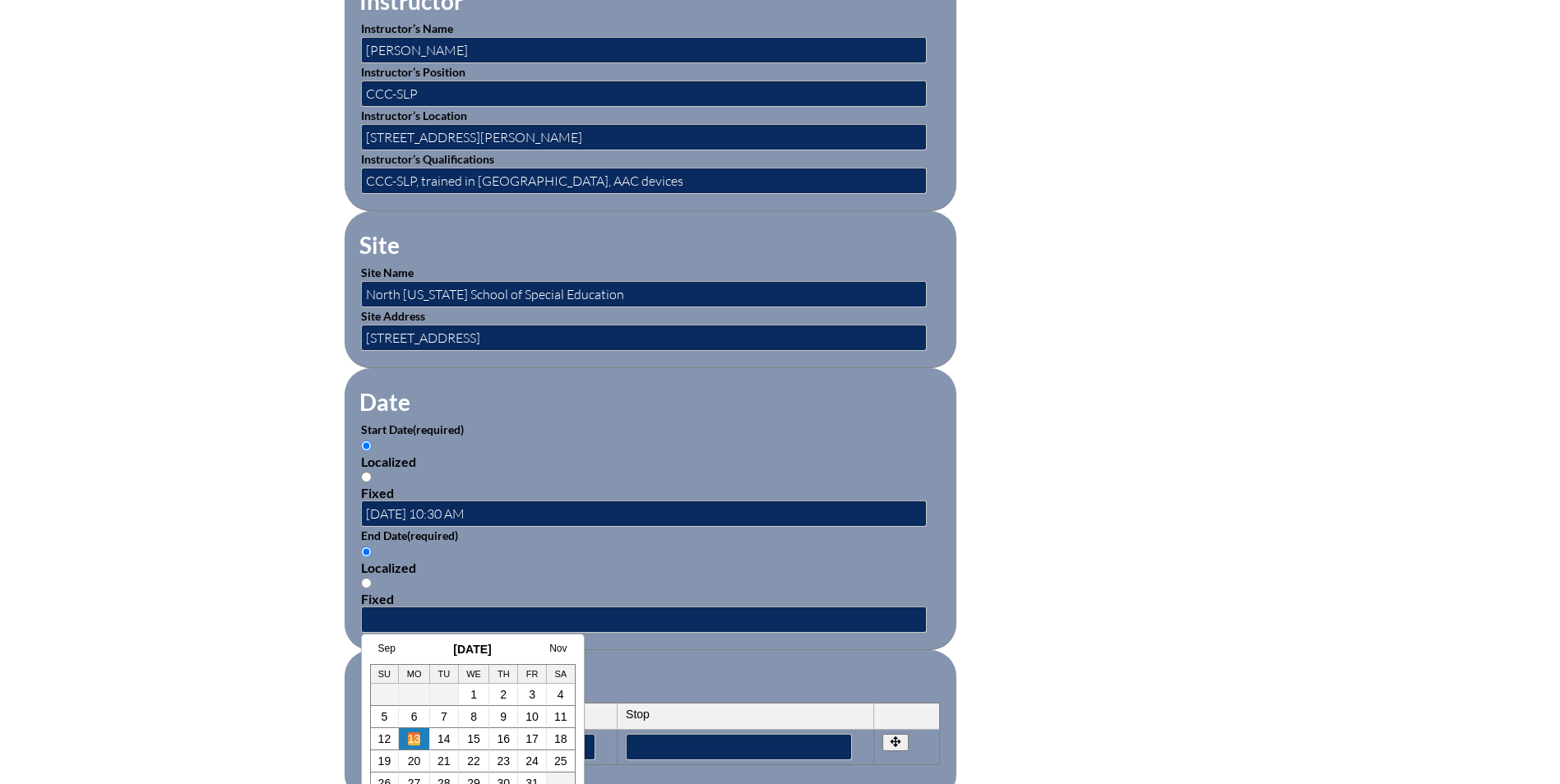
click at [408, 740] on link "13" at bounding box center [414, 738] width 13 height 13
type input "2025-10-13 10:05 AM"
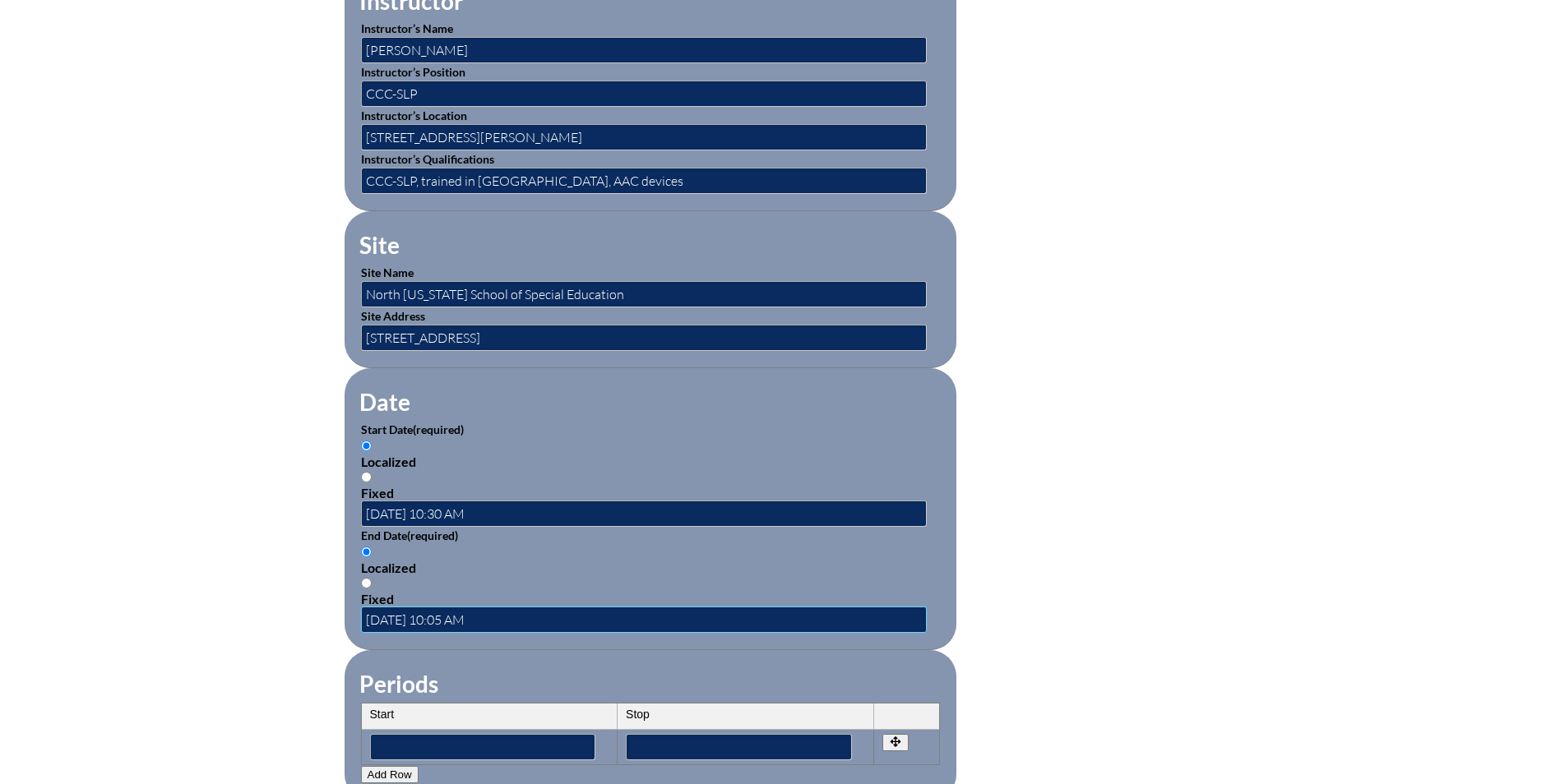
drag, startPoint x: 470, startPoint y: 611, endPoint x: 442, endPoint y: 614, distance: 28.2
click at [442, 614] on input "2025-10-13 10:05 AM" at bounding box center [644, 619] width 566 height 26
drag, startPoint x: 471, startPoint y: 505, endPoint x: 492, endPoint y: 505, distance: 21.0
click at [471, 505] on input "2025-10-13 10:30 AM" at bounding box center [644, 513] width 566 height 26
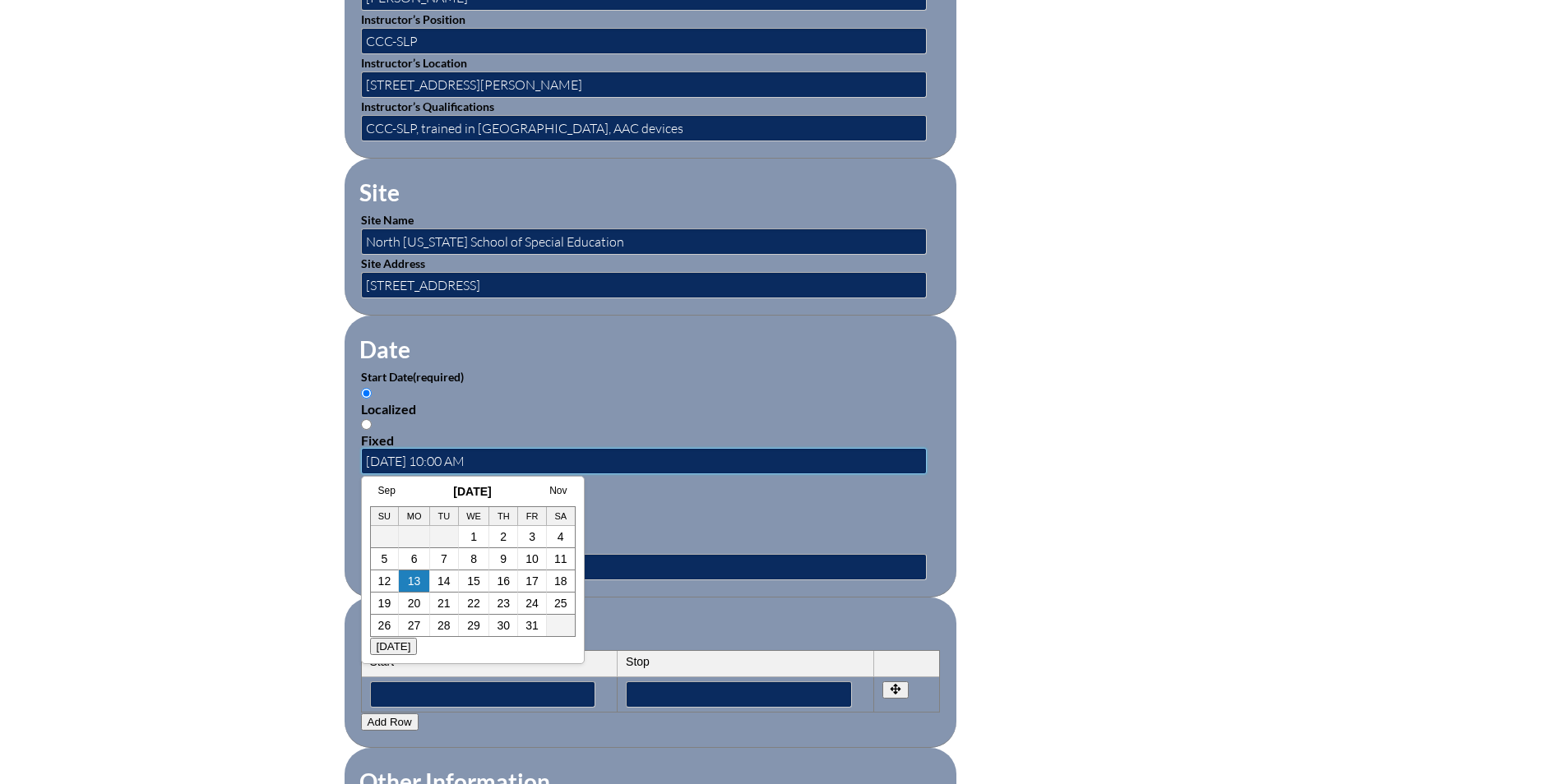
scroll to position [822, 0]
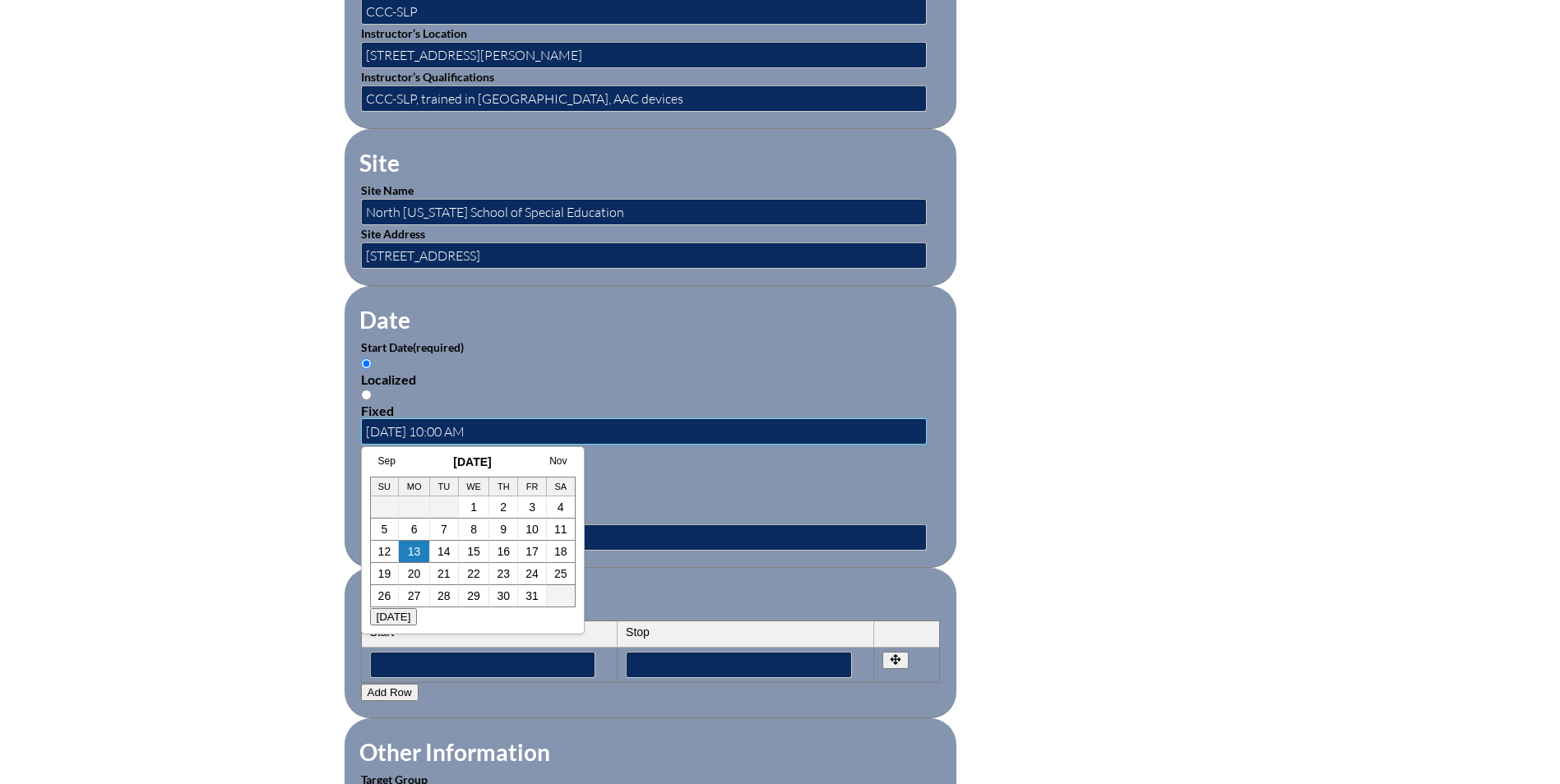
type input "[DATE] 10:00 AM"
click at [1005, 460] on form "Activity Title / Activity Description (required) Intro to AAC Devices Component…" at bounding box center [780, 446] width 872 height 1417
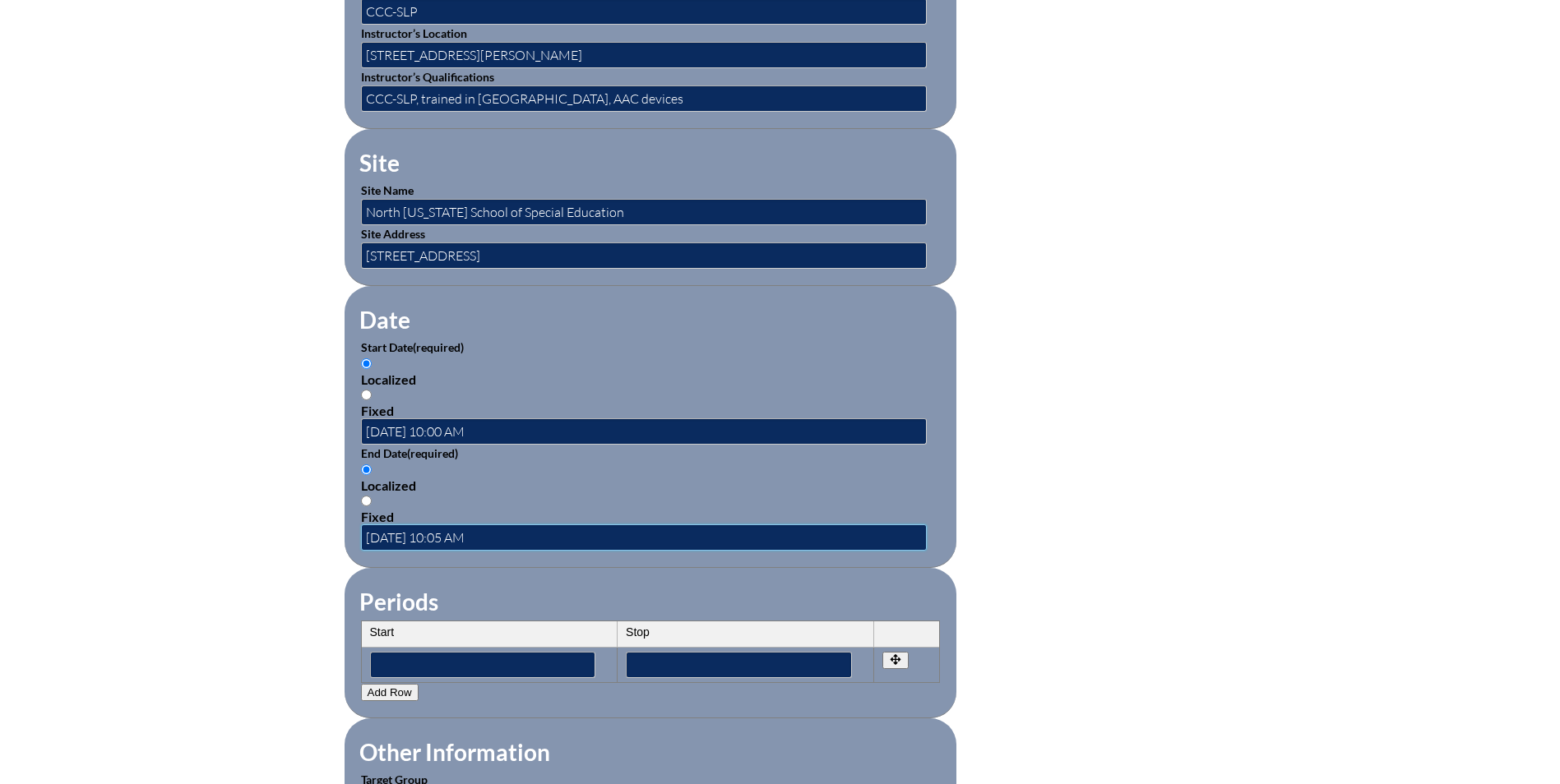
click at [472, 529] on input "2025-10-13 10:05 AM" at bounding box center [644, 538] width 566 height 26
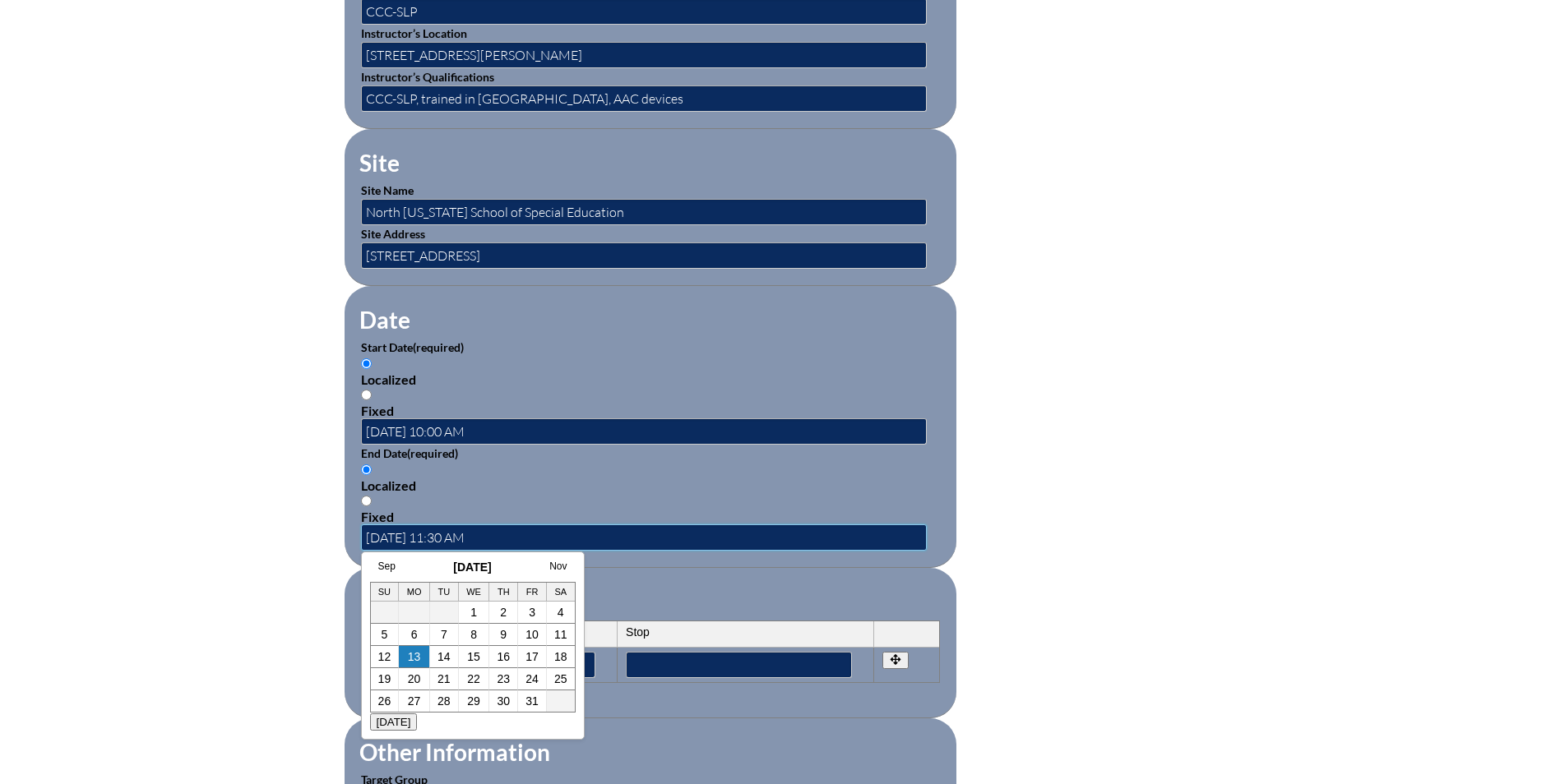
type input "[DATE] 11:30 AM"
click at [1245, 343] on div "Inservice Activity Add New Activity Title / Activity Description (required) Int…" at bounding box center [780, 383] width 1560 height 1542
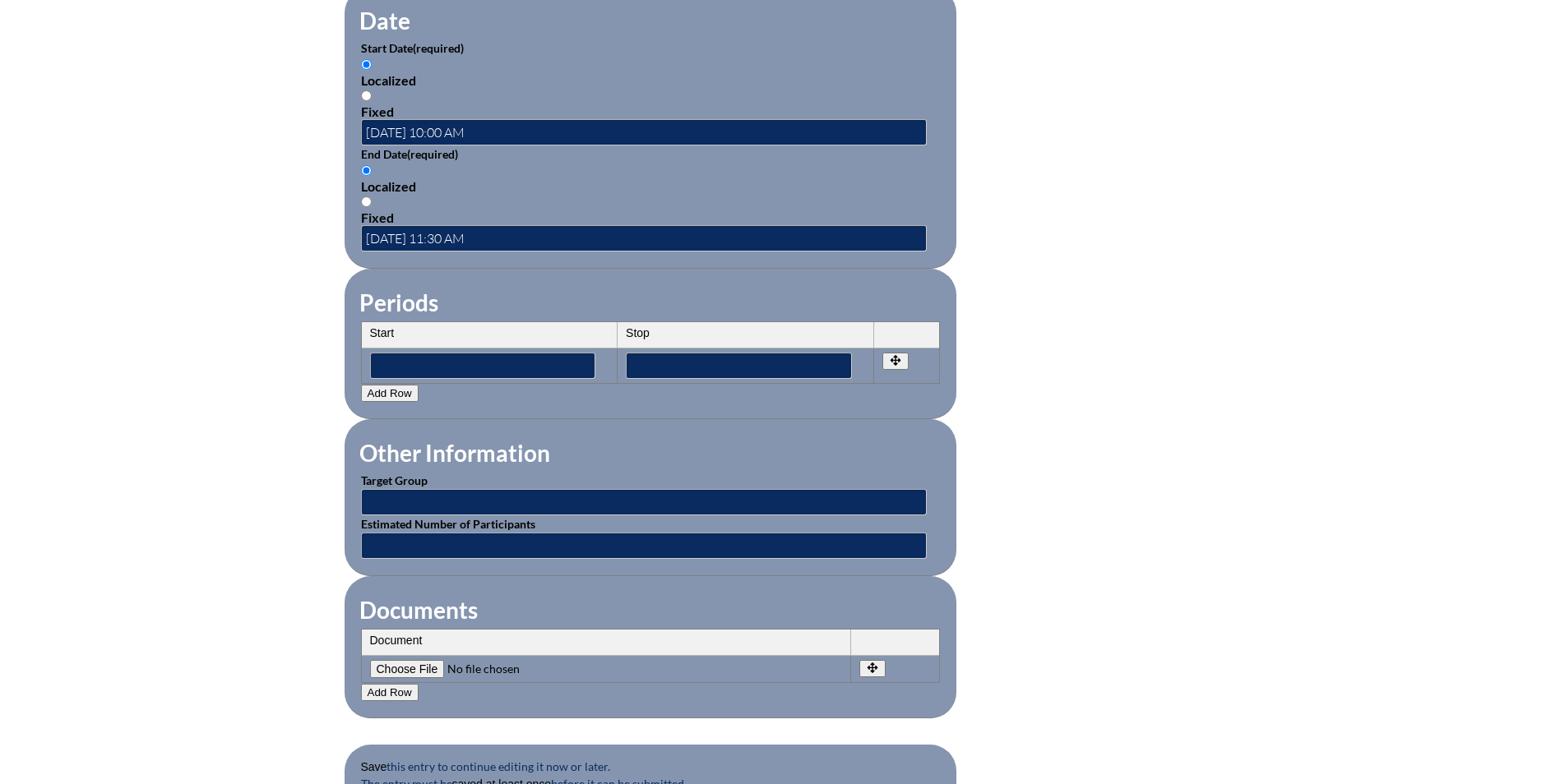
scroll to position [1151, 0]
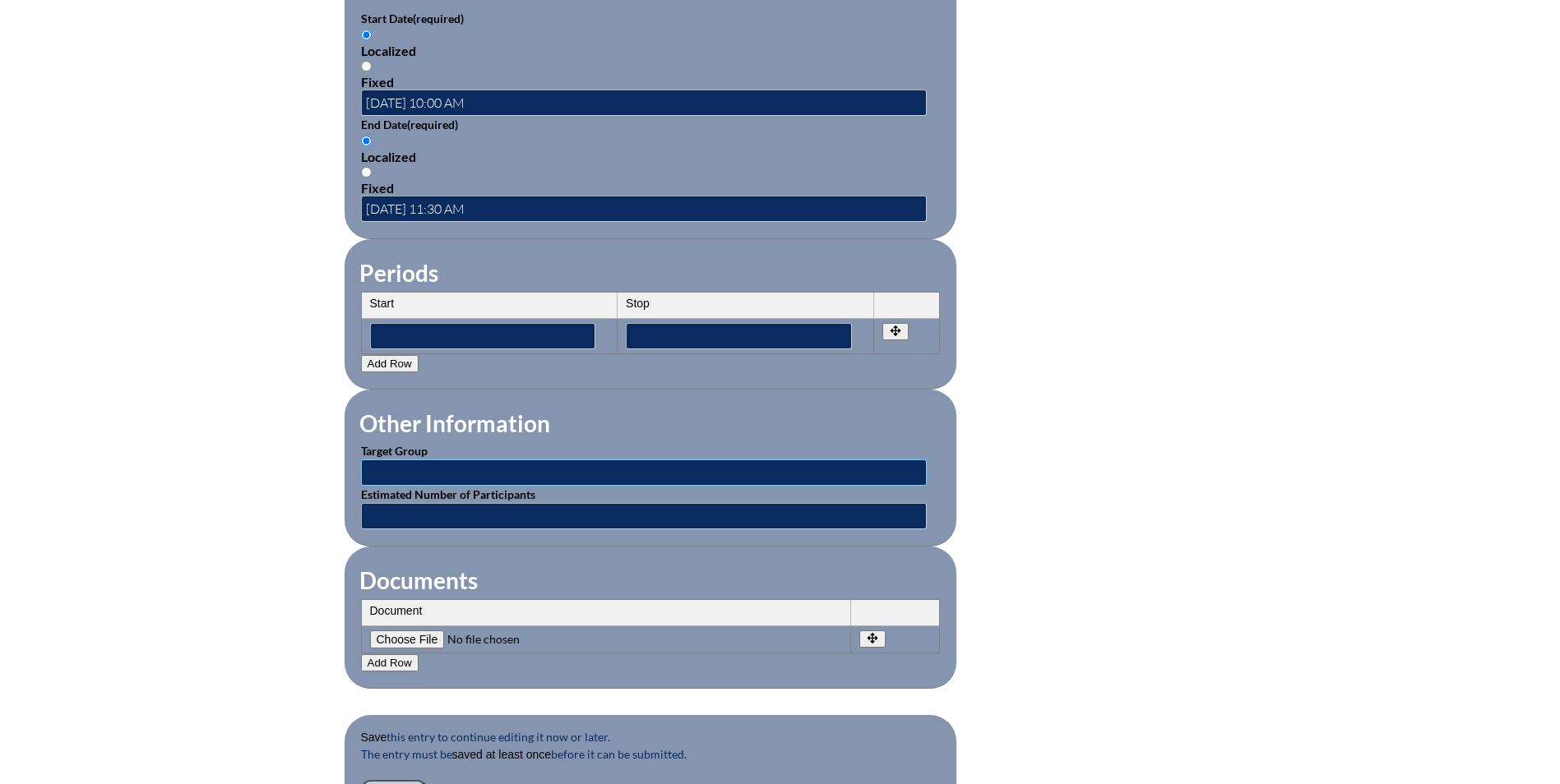
click at [421, 464] on input "text" at bounding box center [644, 472] width 566 height 26
type input "Faculty"
type input "1"
click at [379, 503] on input "1" at bounding box center [644, 516] width 566 height 26
type input "8"
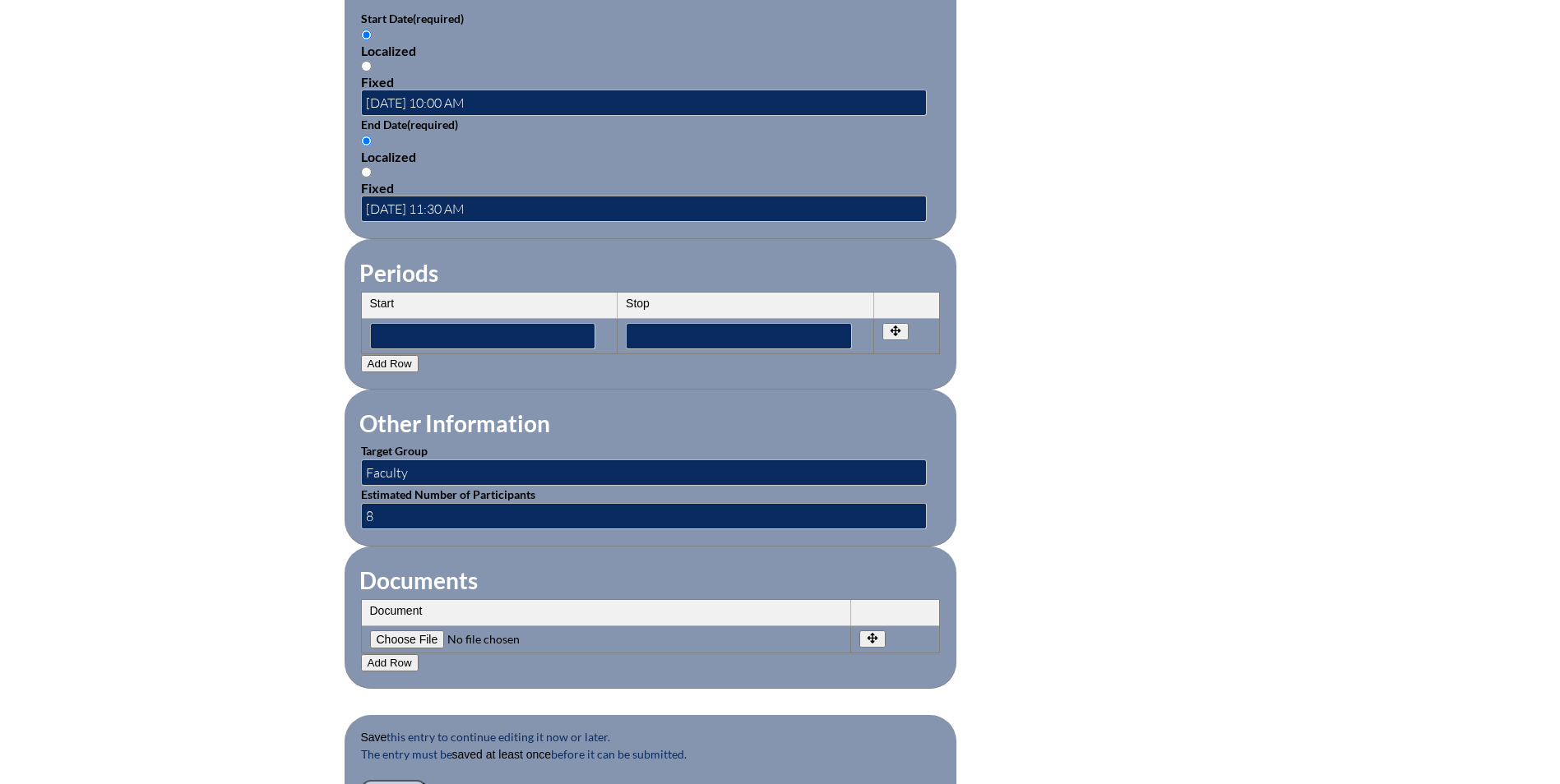
click at [1192, 581] on form "Activity Title / Activity Description (required) Intro to AAC Devices Component…" at bounding box center [780, 117] width 872 height 1417
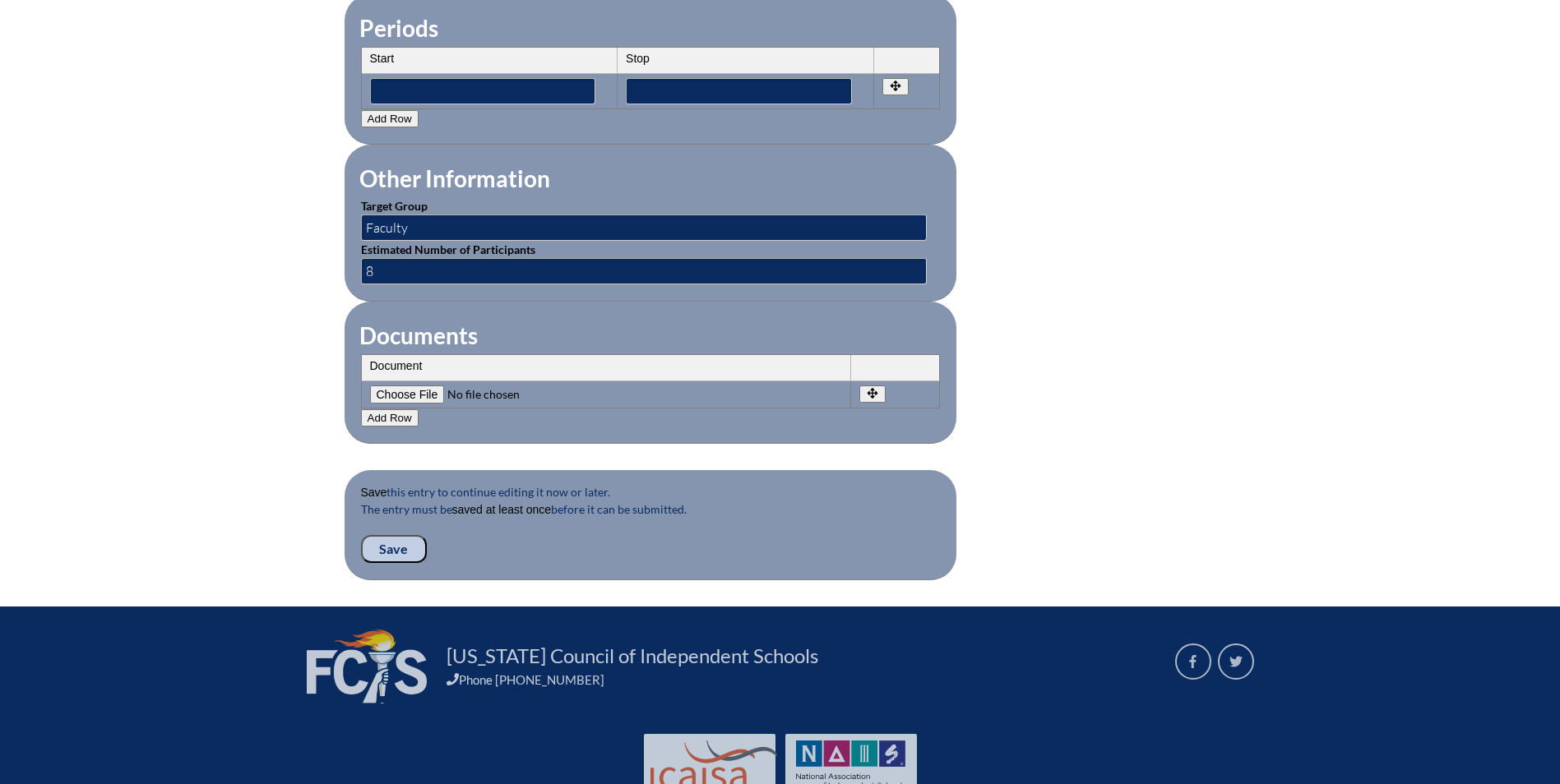
scroll to position [1397, 0]
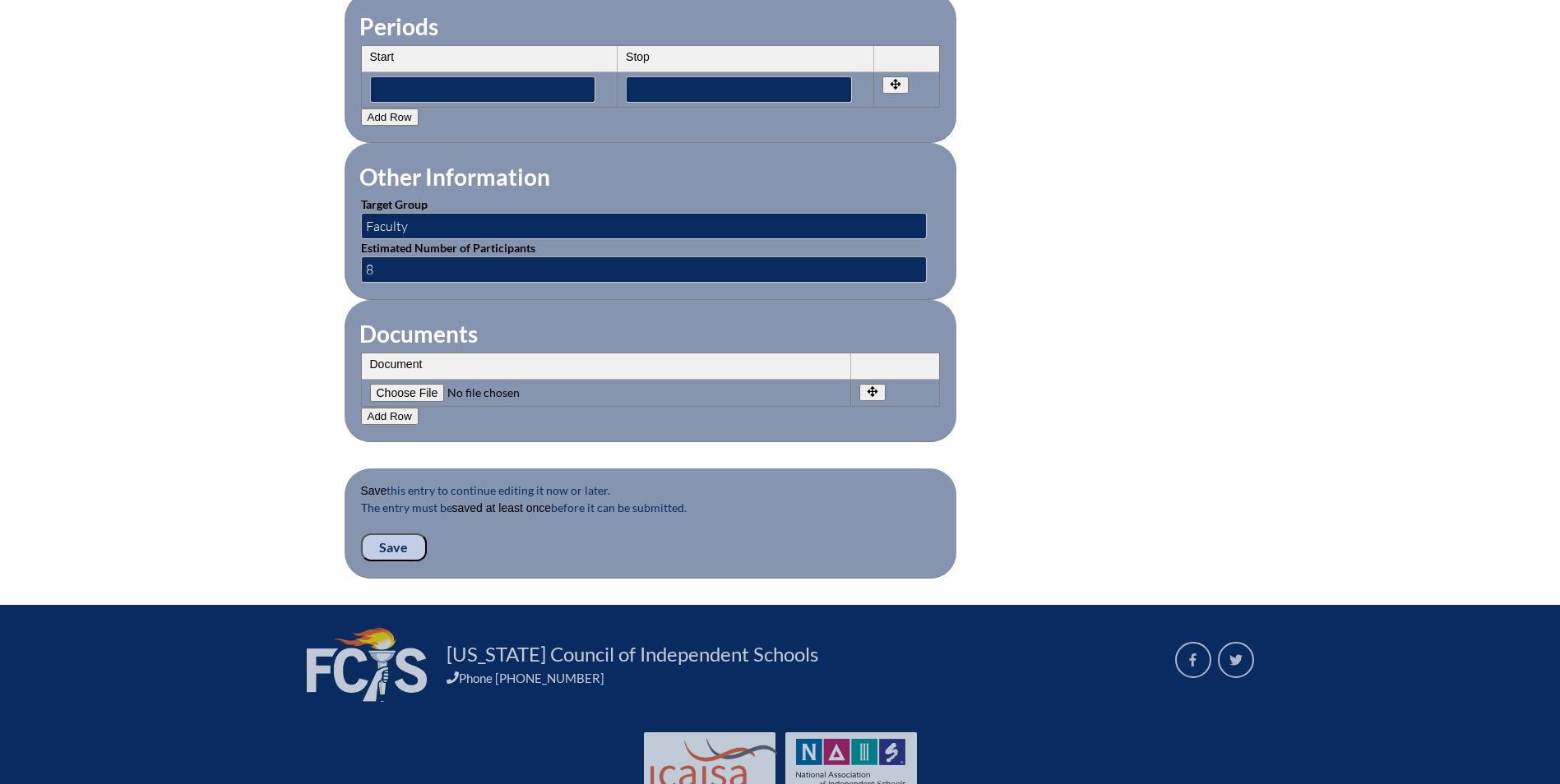
click at [402, 533] on input "Save" at bounding box center [394, 547] width 66 height 28
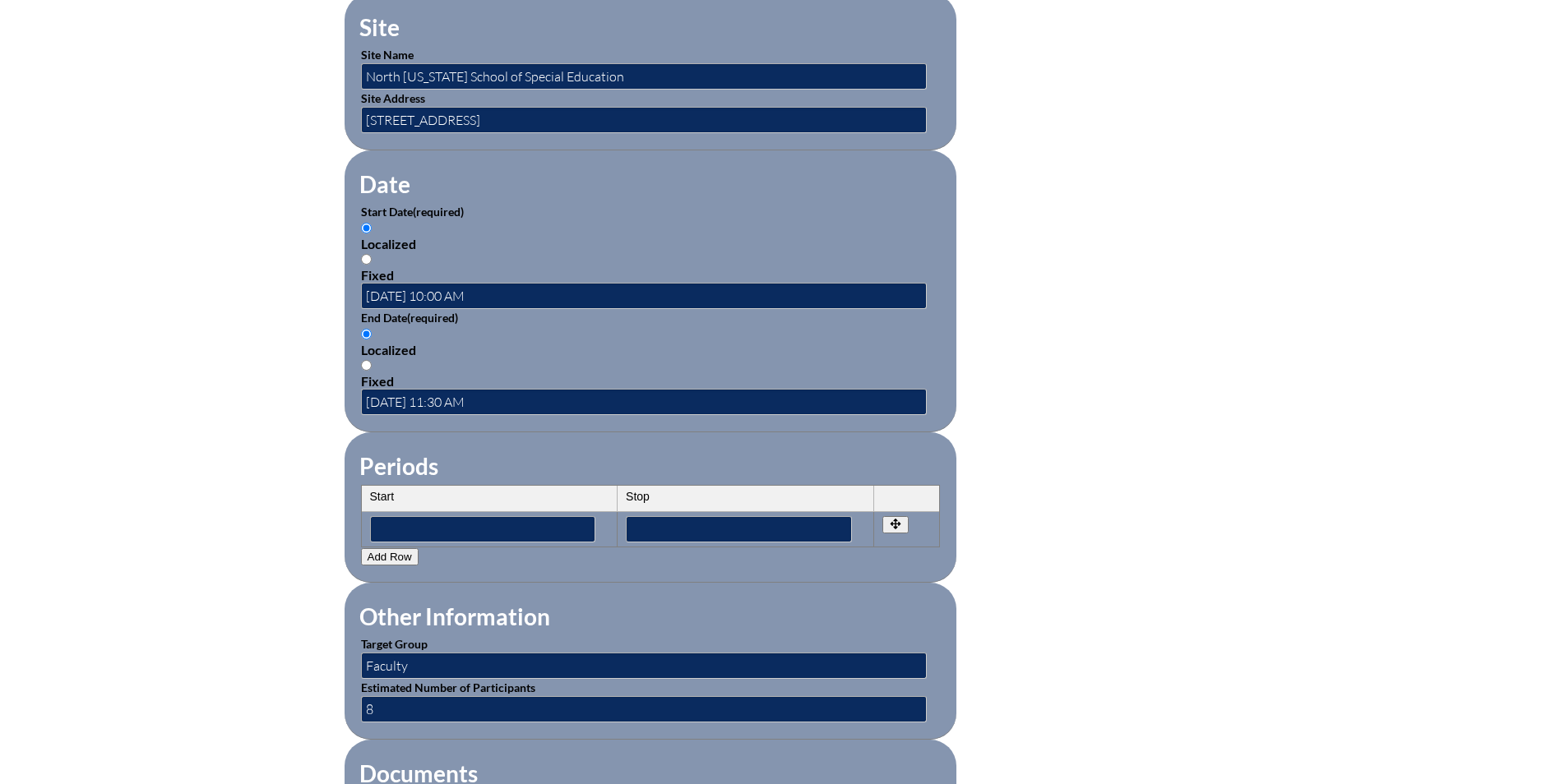
scroll to position [1315, 0]
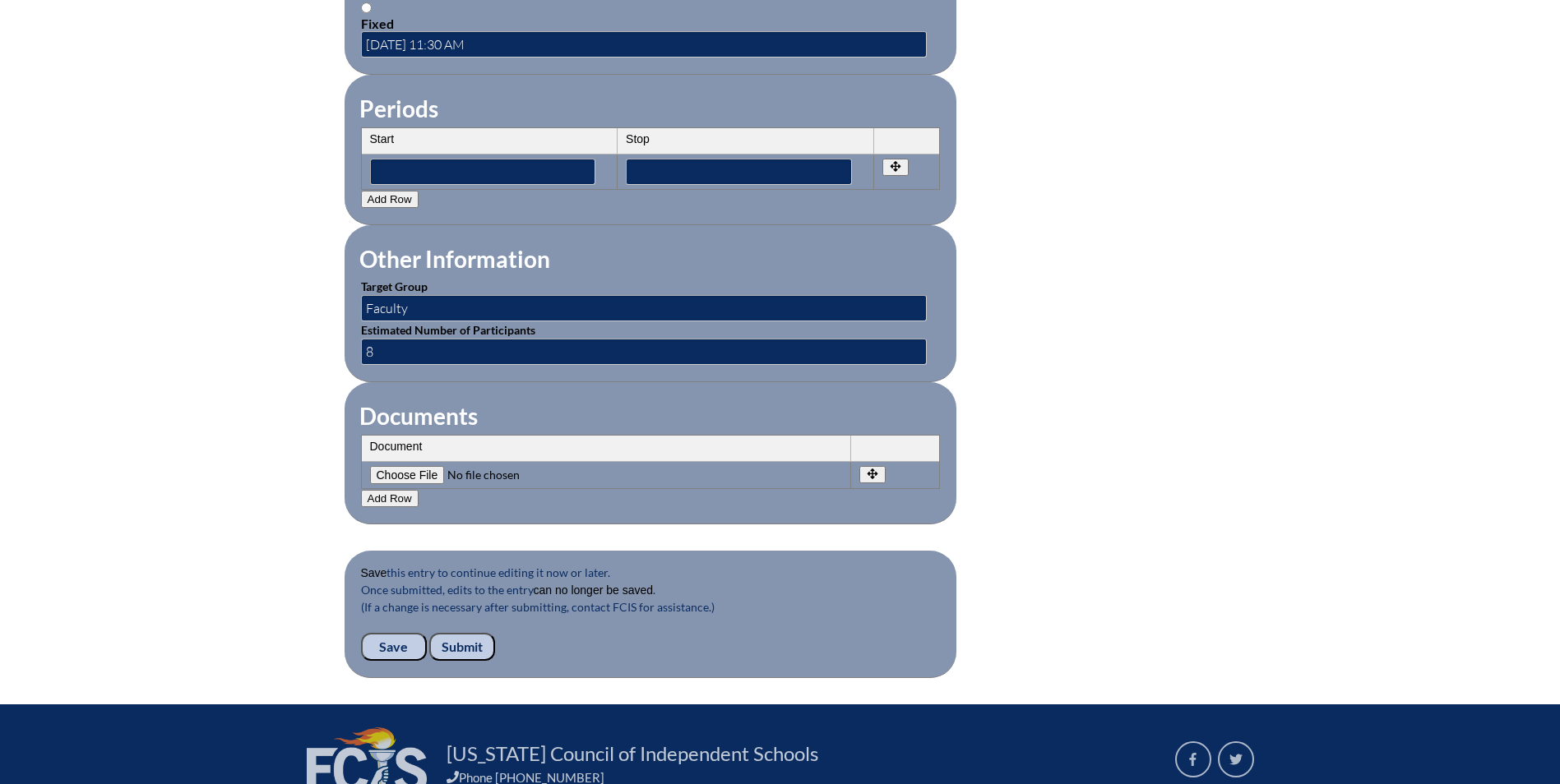
click at [477, 639] on input "Submit" at bounding box center [462, 646] width 66 height 28
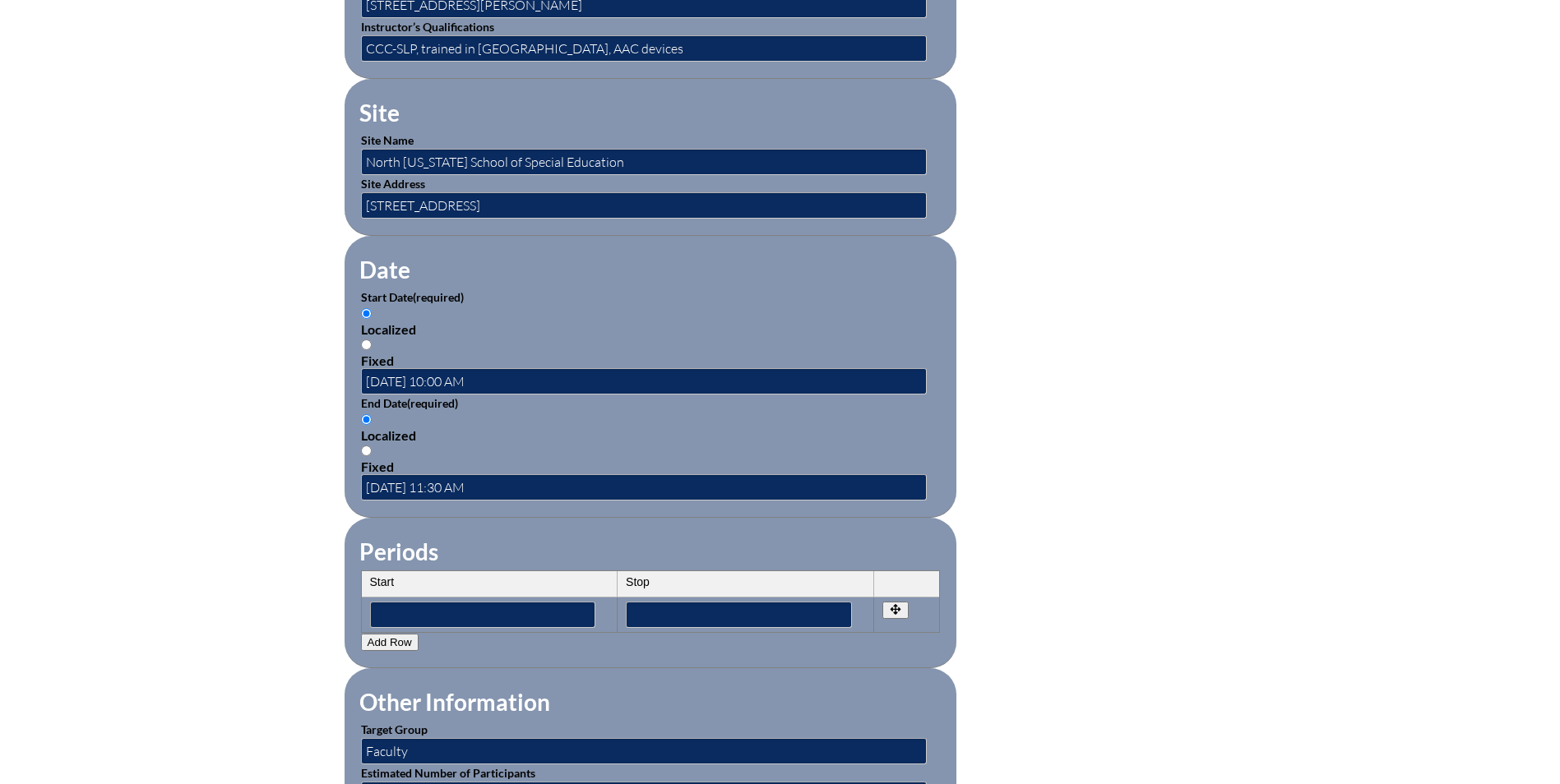
scroll to position [904, 0]
